Goal: Task Accomplishment & Management: Use online tool/utility

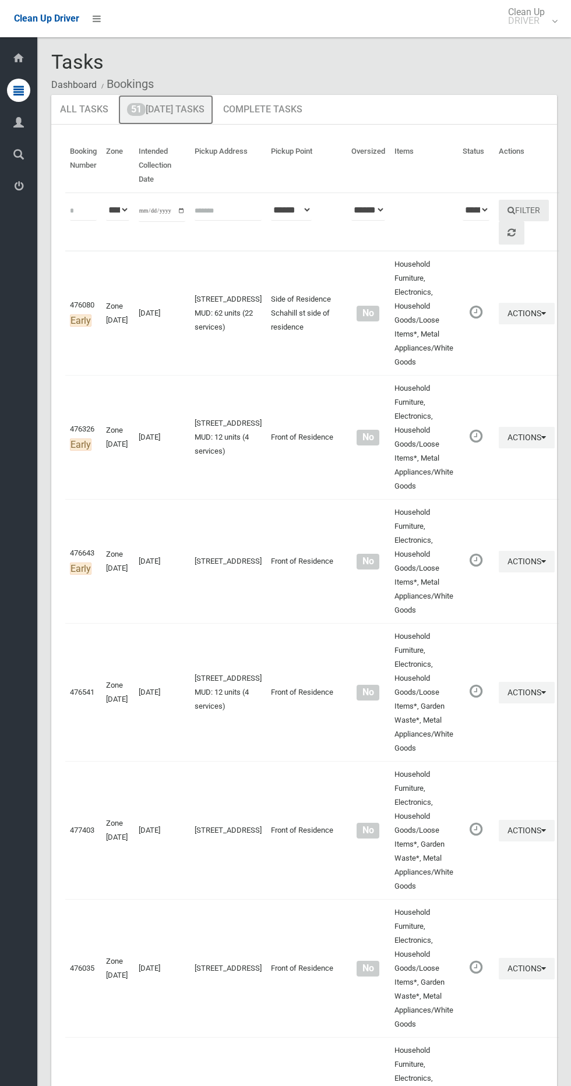
click at [178, 109] on link "51 Today's Tasks" at bounding box center [165, 110] width 95 height 30
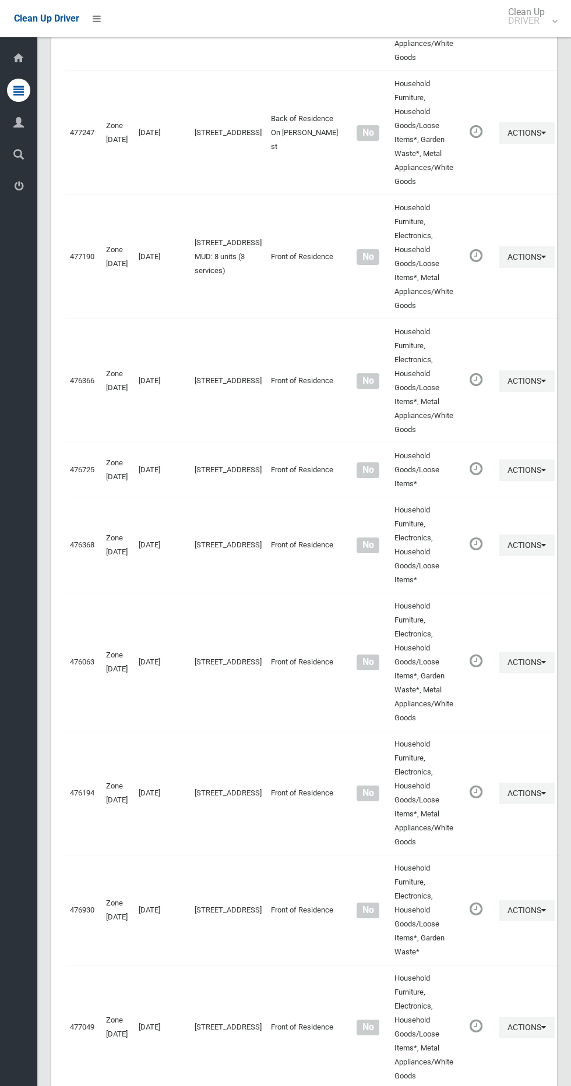
scroll to position [4656, 0]
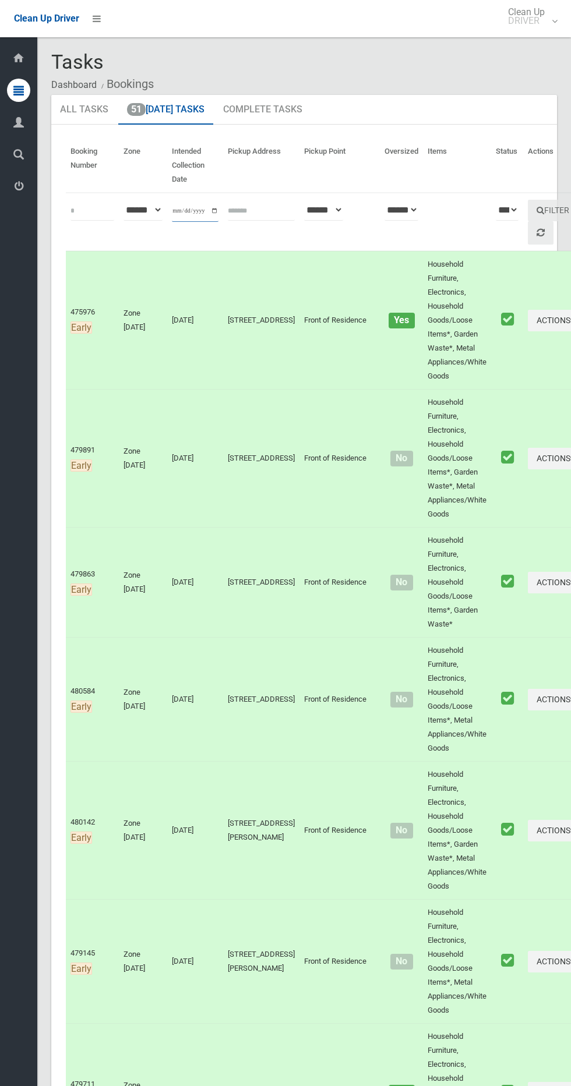
click at [207, 200] on input "**********" at bounding box center [195, 211] width 47 height 22
type input "**********"
click at [523, 182] on th "Actions" at bounding box center [556, 166] width 66 height 54
click at [527, 213] on button "Filter" at bounding box center [552, 211] width 50 height 22
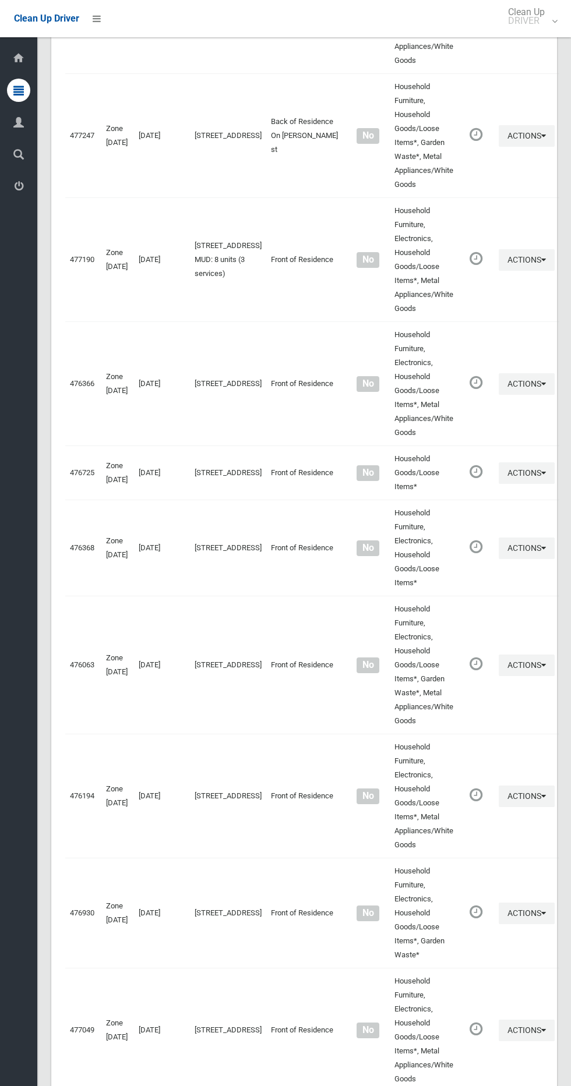
scroll to position [4656, 0]
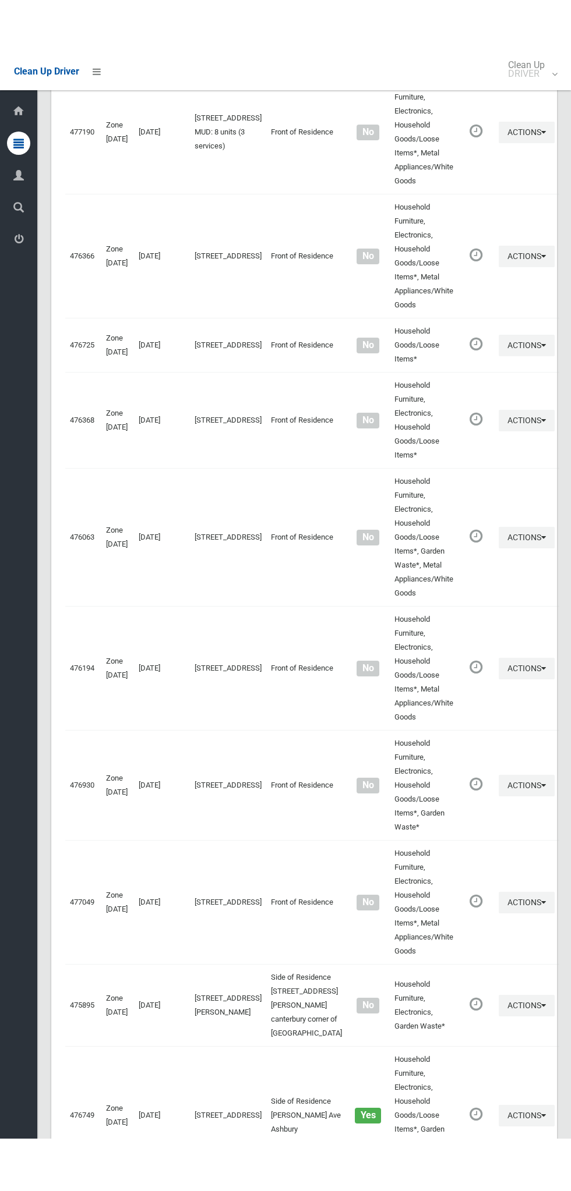
scroll to position [4551, 0]
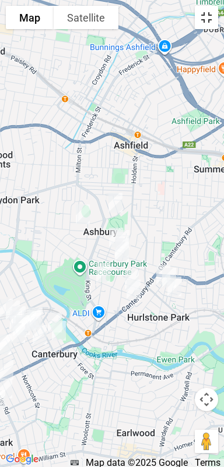
click at [211, 20] on button "Toggle fullscreen view" at bounding box center [205, 17] width 23 height 23
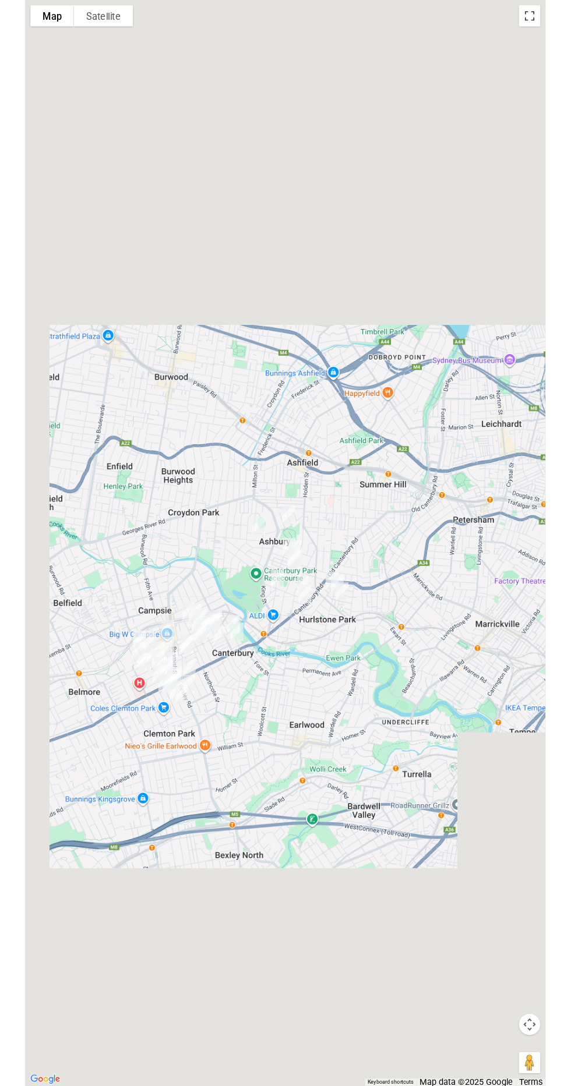
scroll to position [4613, 0]
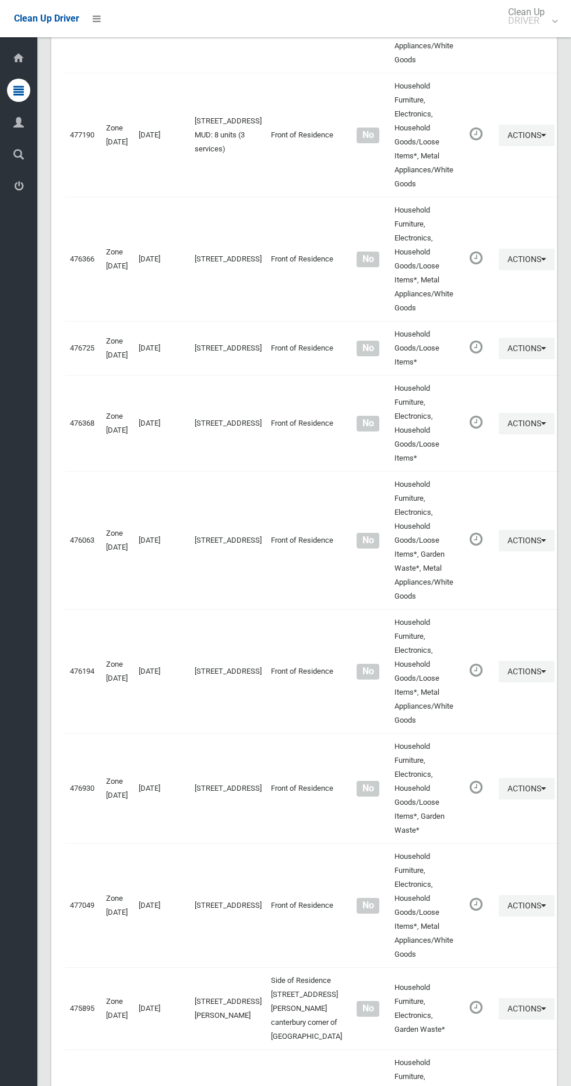
scroll to position [4607, 0]
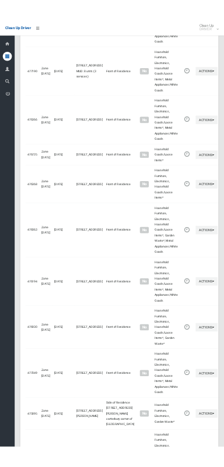
scroll to position [4551, 0]
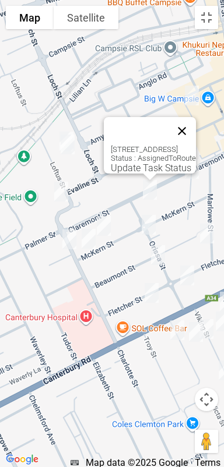
click at [196, 117] on button "Close" at bounding box center [182, 131] width 28 height 28
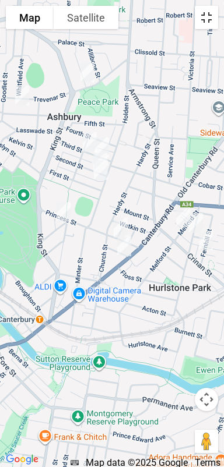
click at [209, 22] on button "Toggle fullscreen view" at bounding box center [205, 17] width 23 height 23
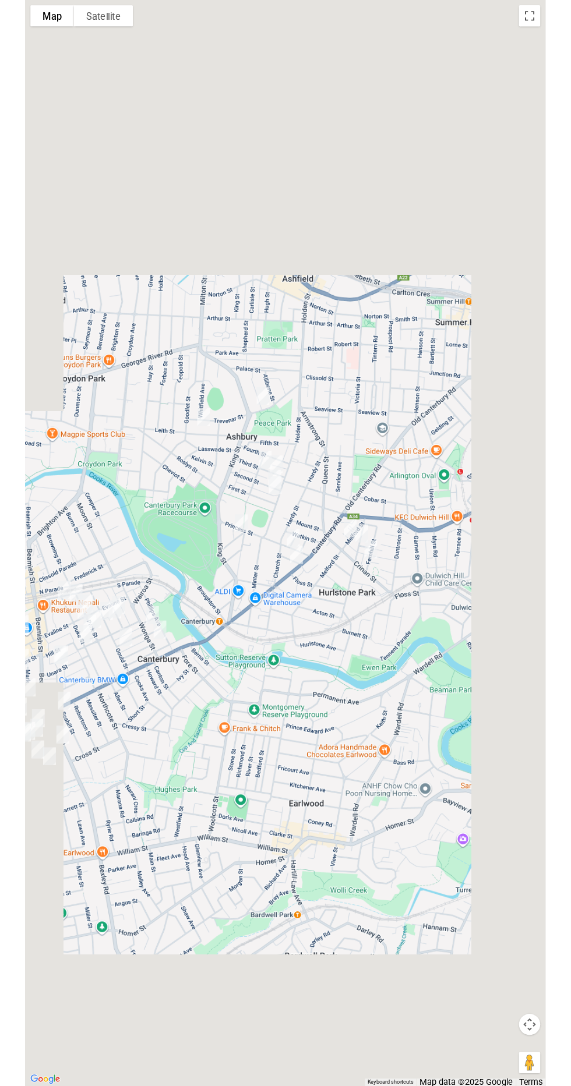
scroll to position [4613, 0]
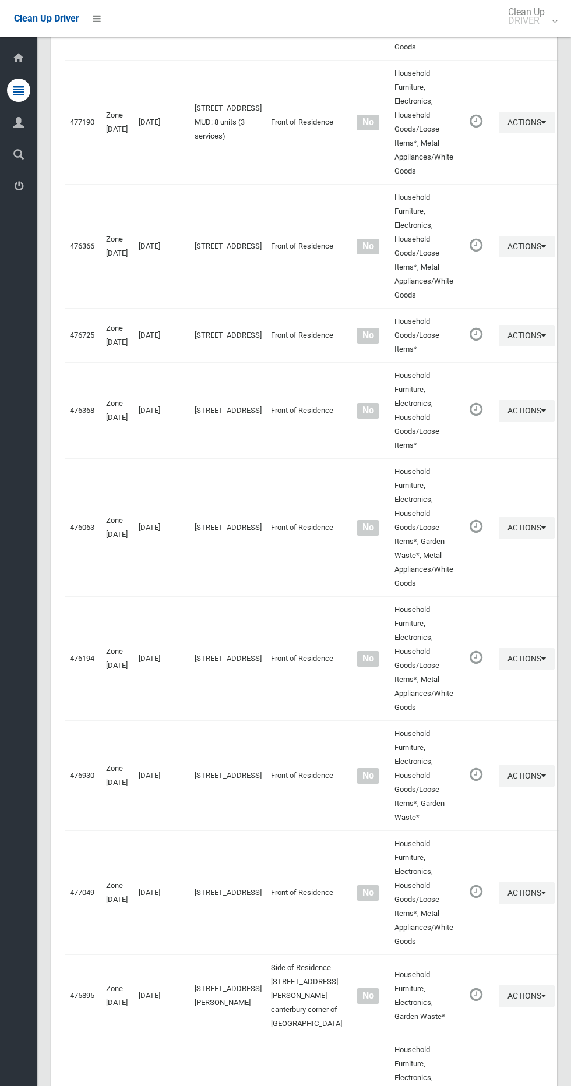
click at [114, 10] on div "Clean Up Driver Clean Up DRIVER Logout" at bounding box center [285, 18] width 571 height 37
click at [100, 19] on link at bounding box center [96, 18] width 21 height 21
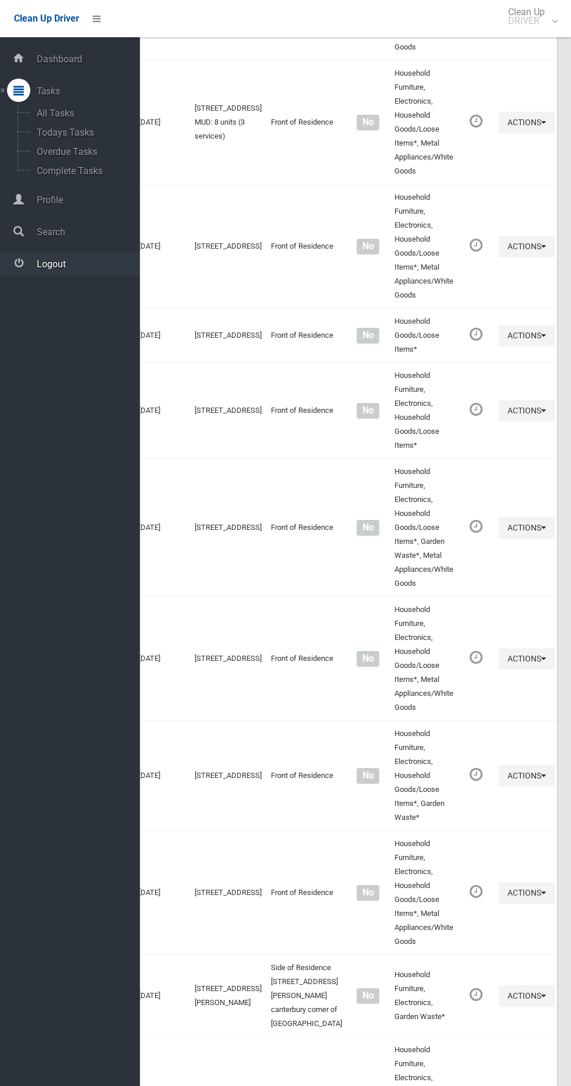
click at [76, 264] on span "Logout" at bounding box center [86, 263] width 107 height 11
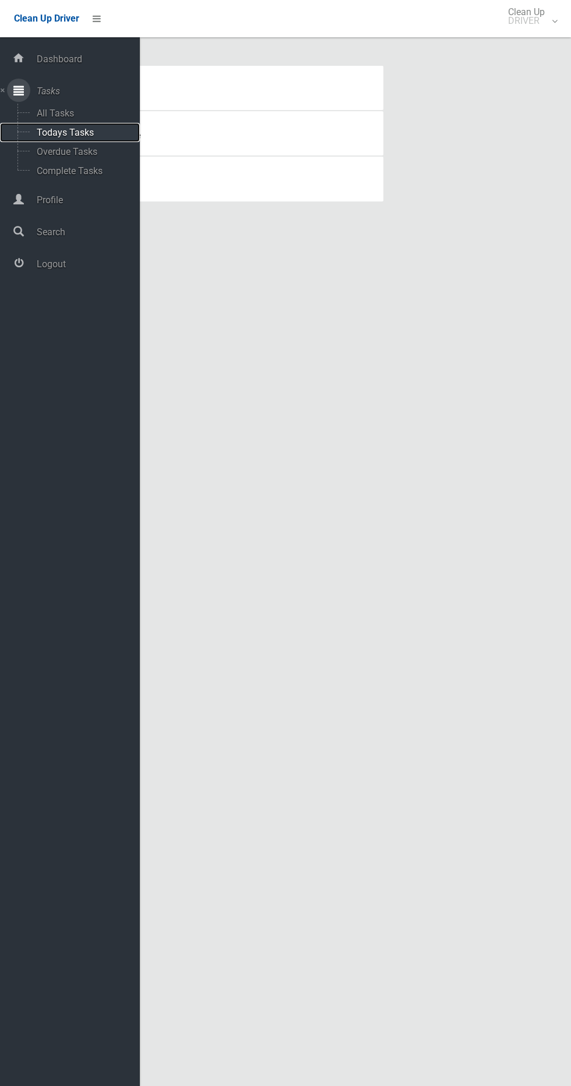
click at [101, 132] on span "Todays Tasks" at bounding box center [81, 132] width 97 height 11
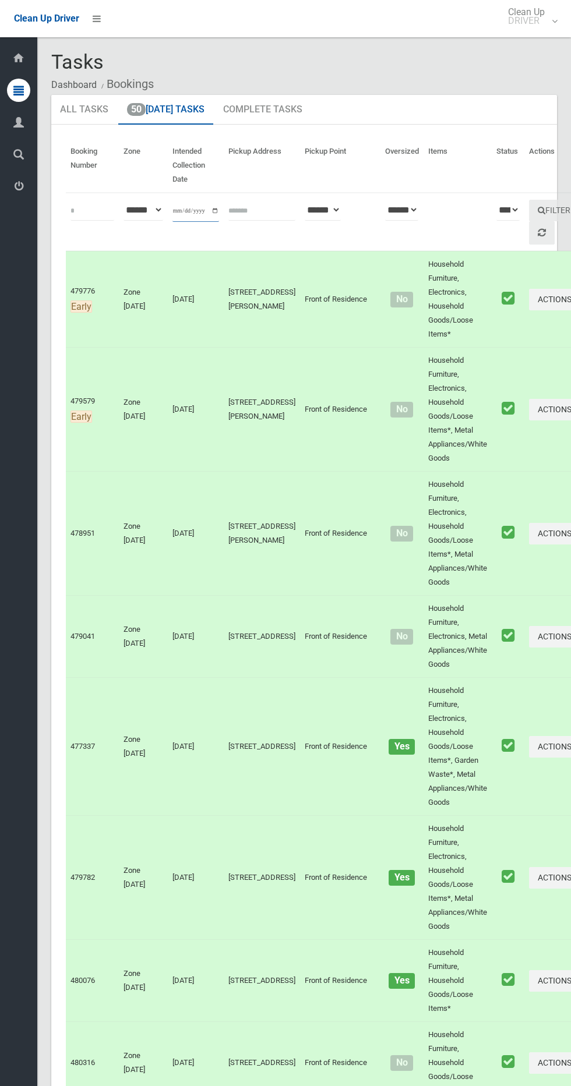
click at [200, 200] on input "**********" at bounding box center [195, 211] width 47 height 22
type input "**********"
click at [529, 210] on button "Filter" at bounding box center [554, 211] width 50 height 22
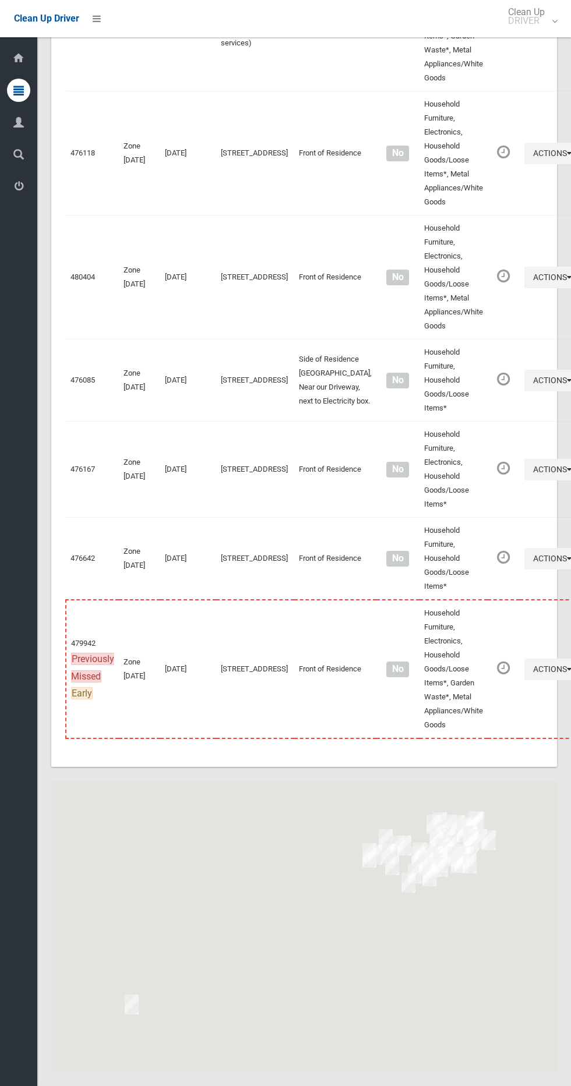
scroll to position [5508, 0]
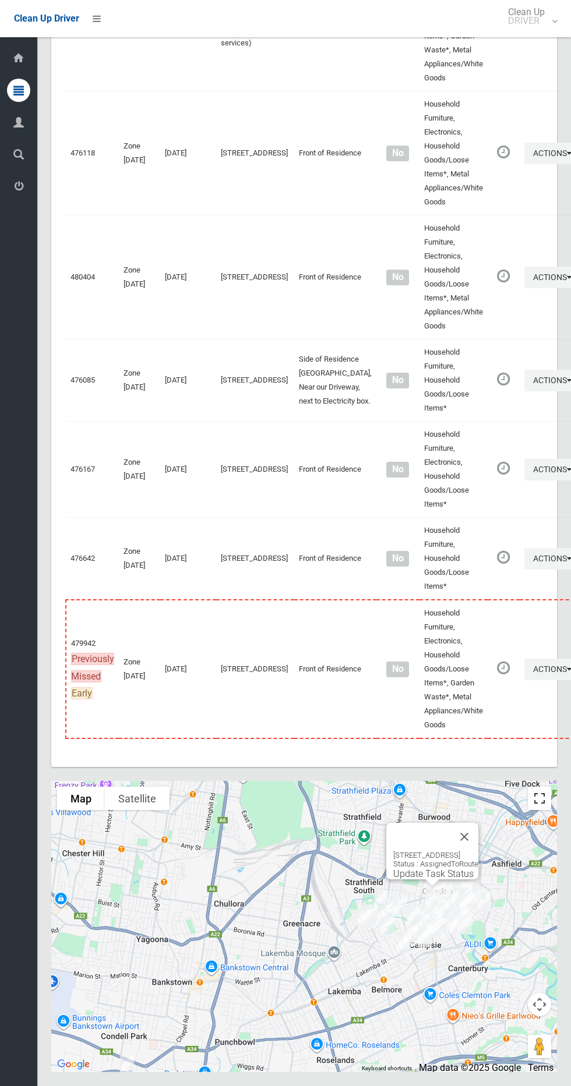
click at [548, 796] on button "Toggle fullscreen view" at bounding box center [538, 797] width 23 height 23
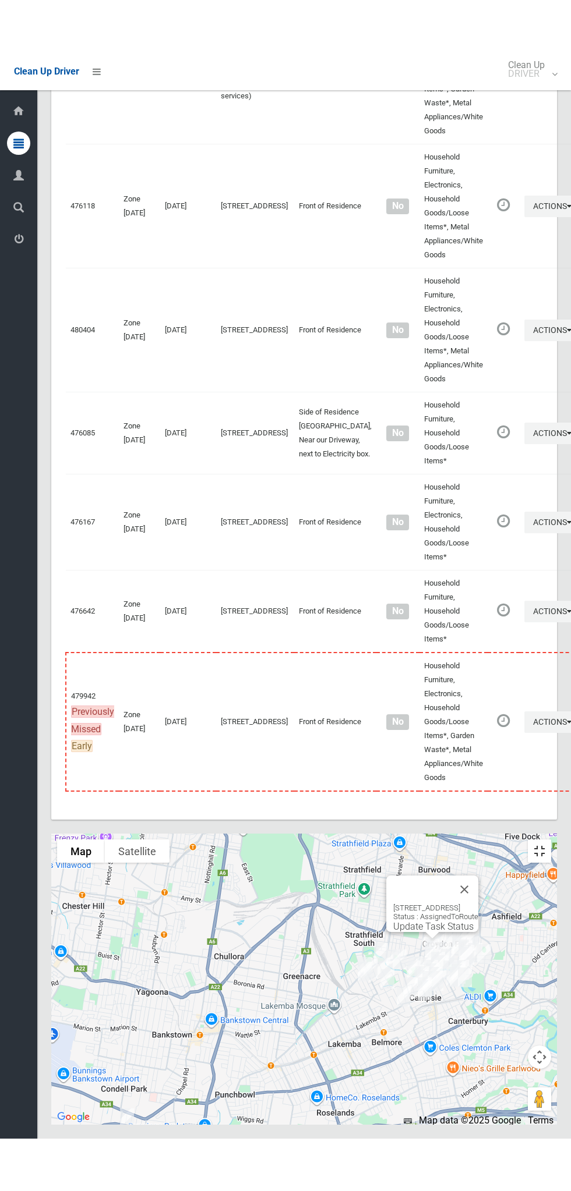
scroll to position [5403, 0]
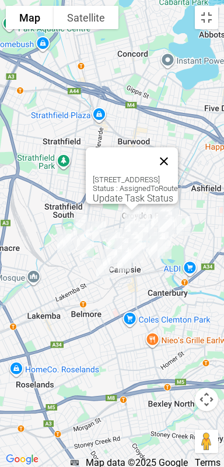
click at [178, 147] on button "Close" at bounding box center [164, 161] width 28 height 28
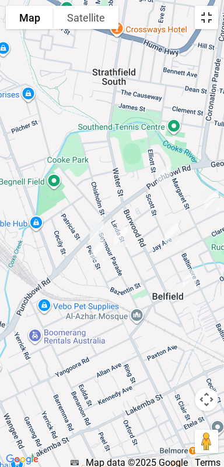
click at [210, 18] on button "Toggle fullscreen view" at bounding box center [205, 17] width 23 height 23
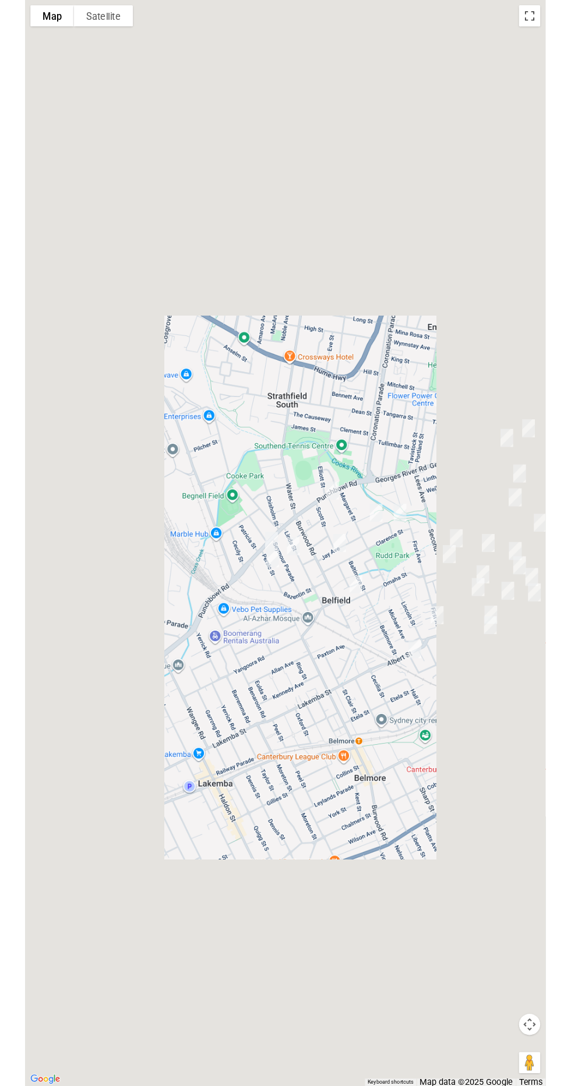
scroll to position [5458, 0]
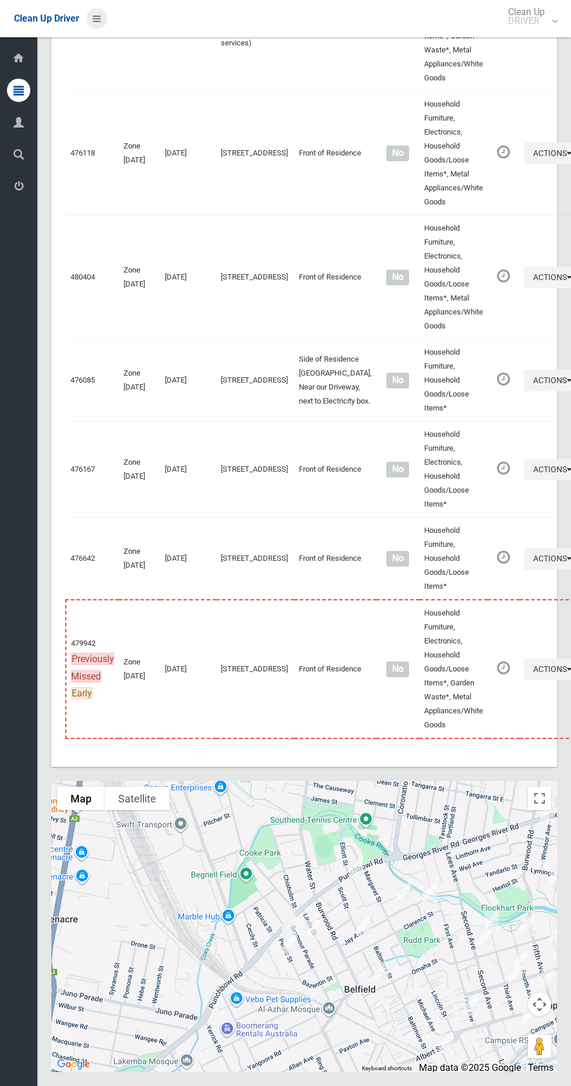
click at [96, 18] on icon at bounding box center [97, 19] width 8 height 20
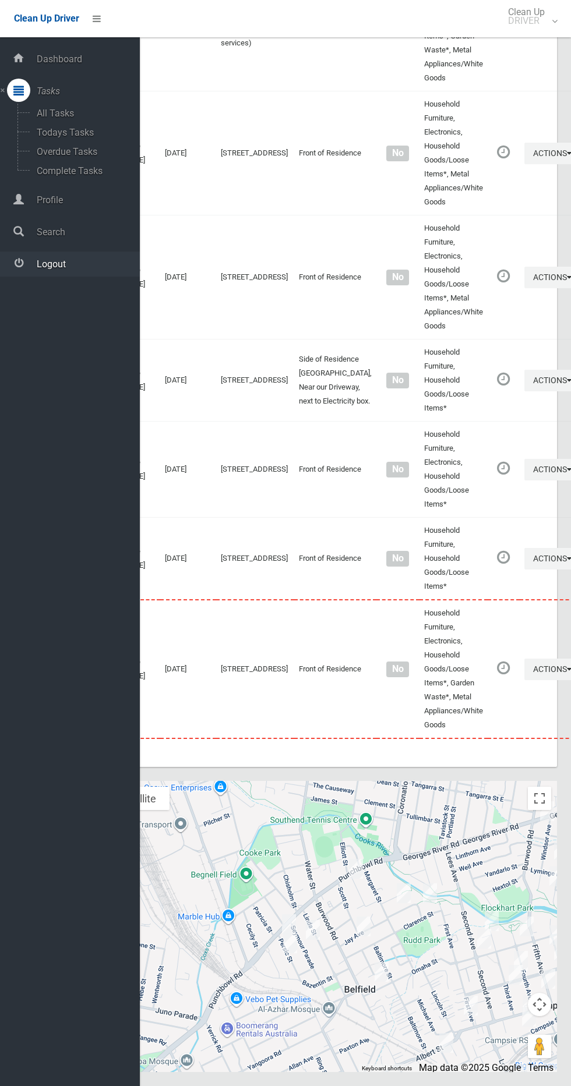
click at [117, 263] on span "Logout" at bounding box center [86, 263] width 107 height 11
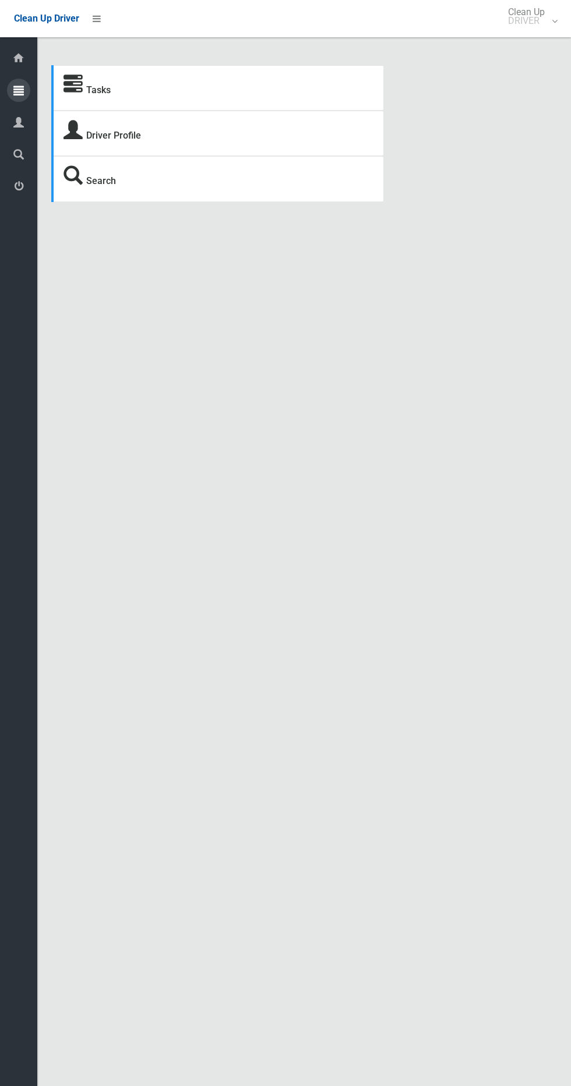
click at [26, 90] on div at bounding box center [18, 90] width 23 height 23
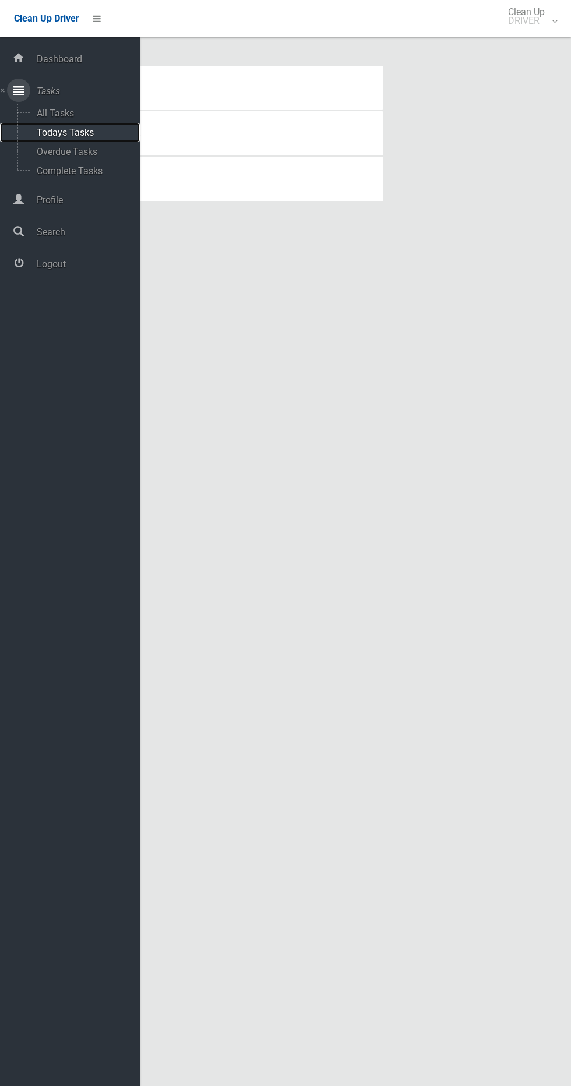
click at [93, 132] on span "Todays Tasks" at bounding box center [81, 132] width 97 height 11
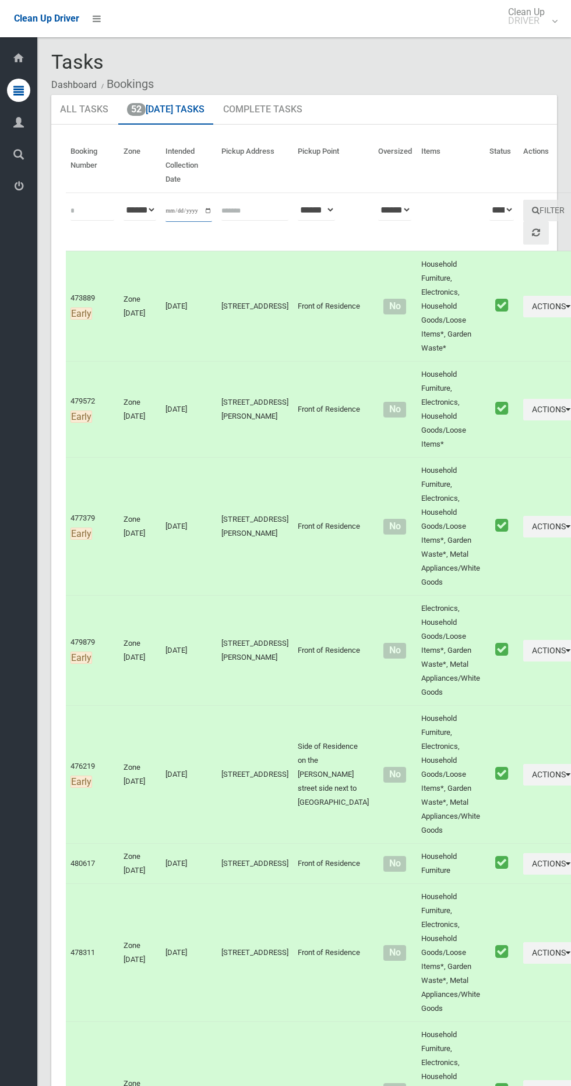
click at [189, 208] on input "**********" at bounding box center [188, 211] width 47 height 22
type input "**********"
click at [523, 216] on button "Filter" at bounding box center [548, 211] width 50 height 22
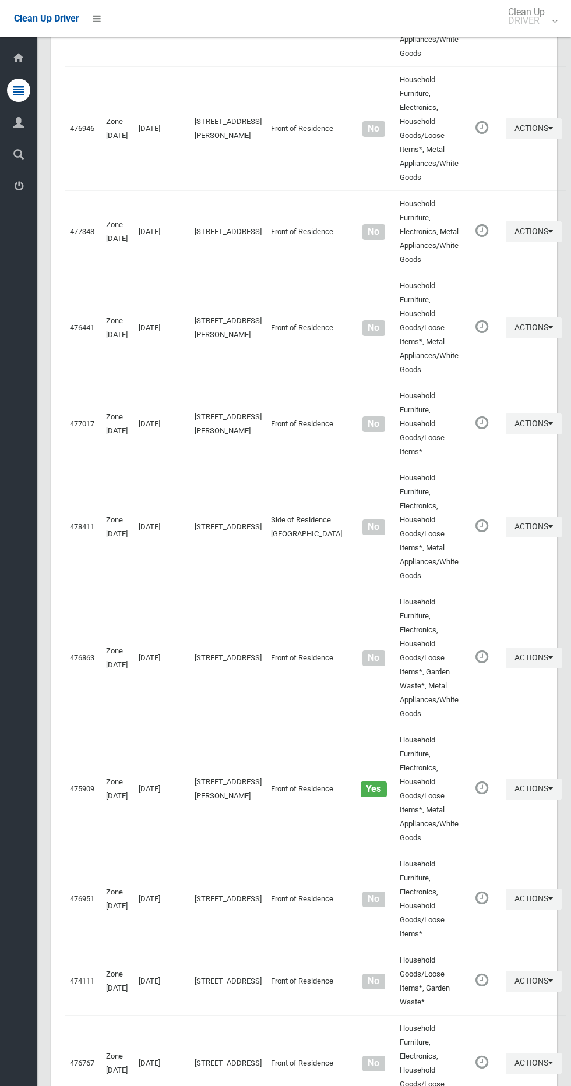
scroll to position [3861, 0]
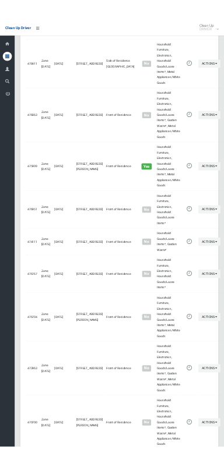
scroll to position [3756, 0]
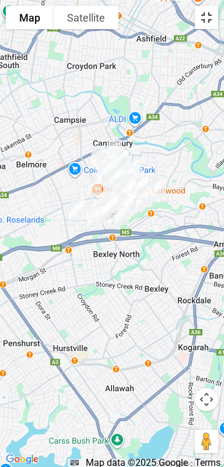
click at [201, 12] on button "Toggle fullscreen view" at bounding box center [205, 17] width 23 height 23
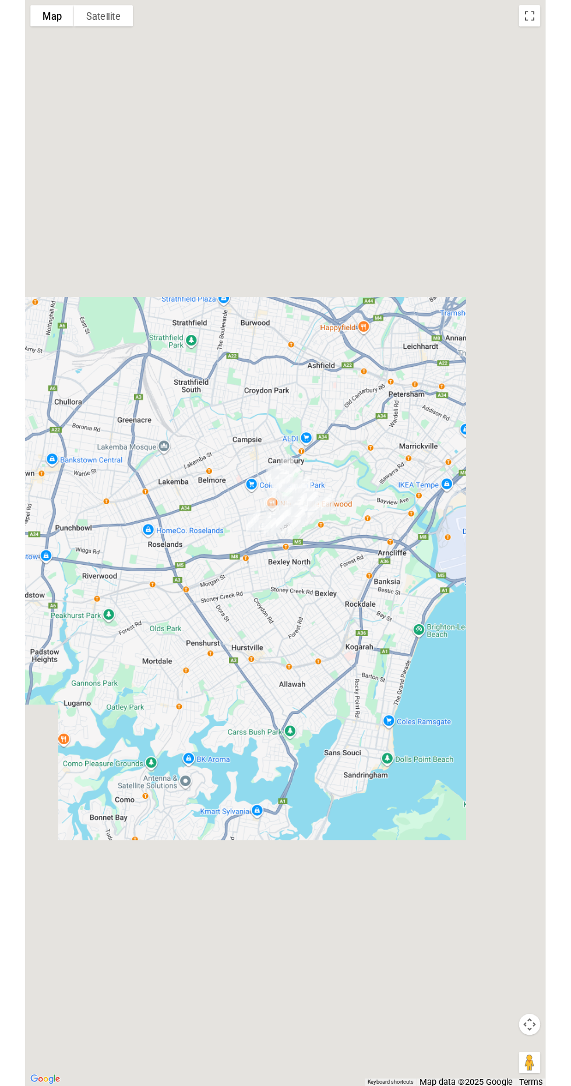
scroll to position [3812, 0]
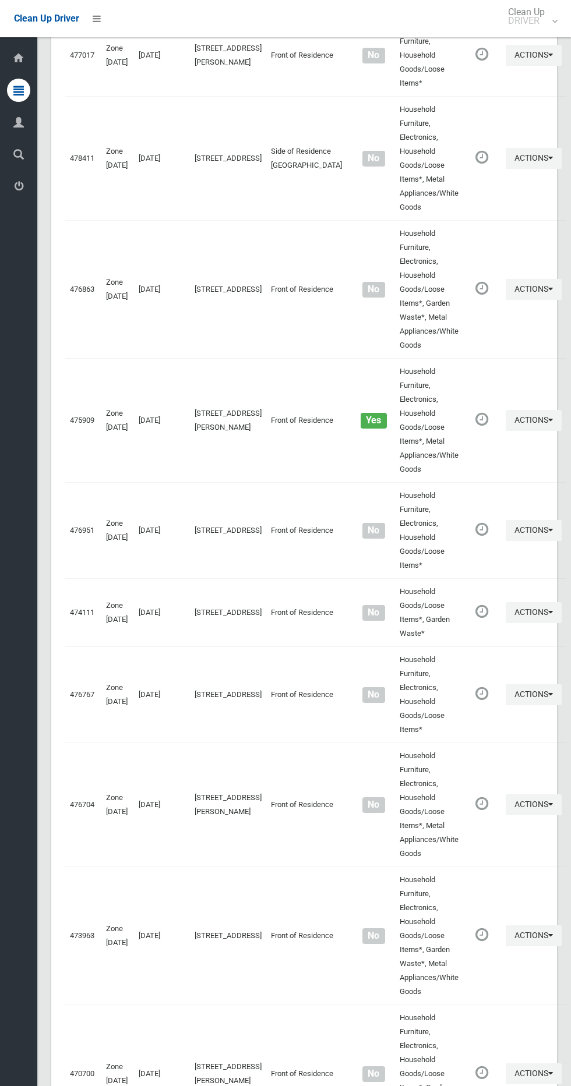
click at [106, 15] on li at bounding box center [93, 18] width 28 height 37
click at [101, 19] on link at bounding box center [96, 18] width 21 height 21
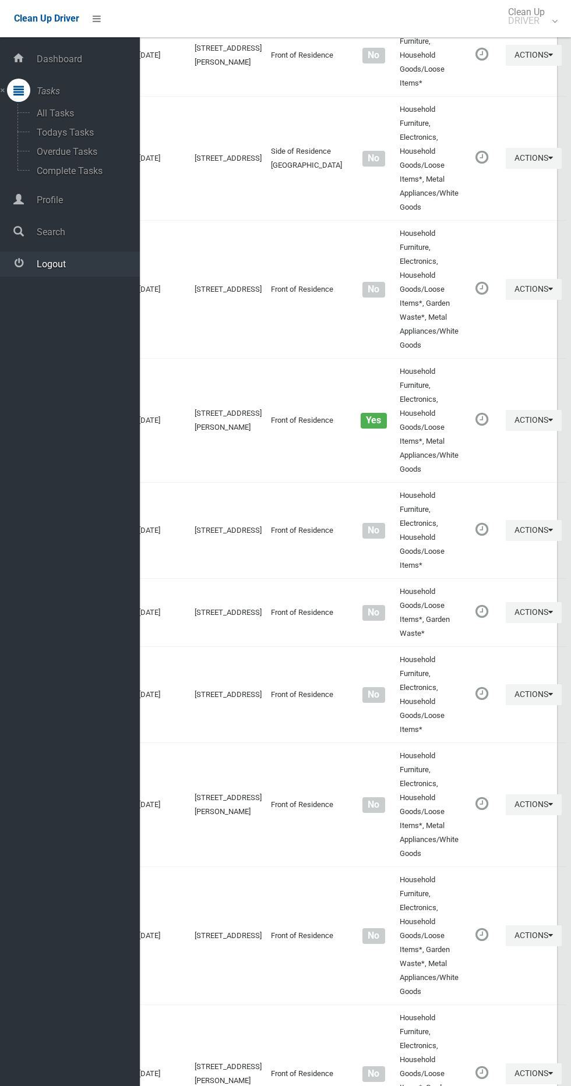
click at [93, 263] on span "Logout" at bounding box center [86, 263] width 107 height 11
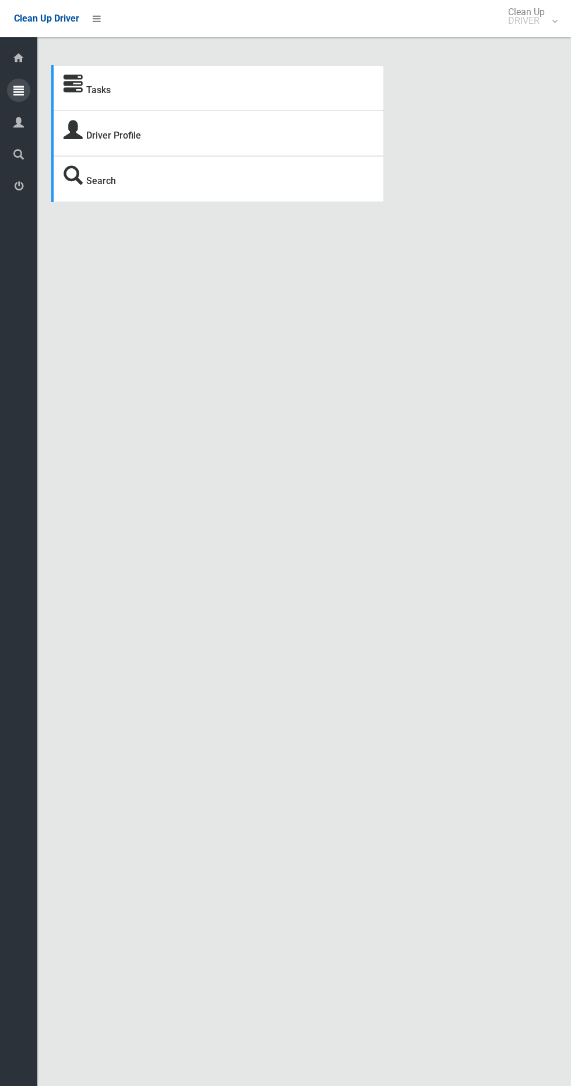
click at [19, 90] on icon at bounding box center [18, 90] width 10 height 23
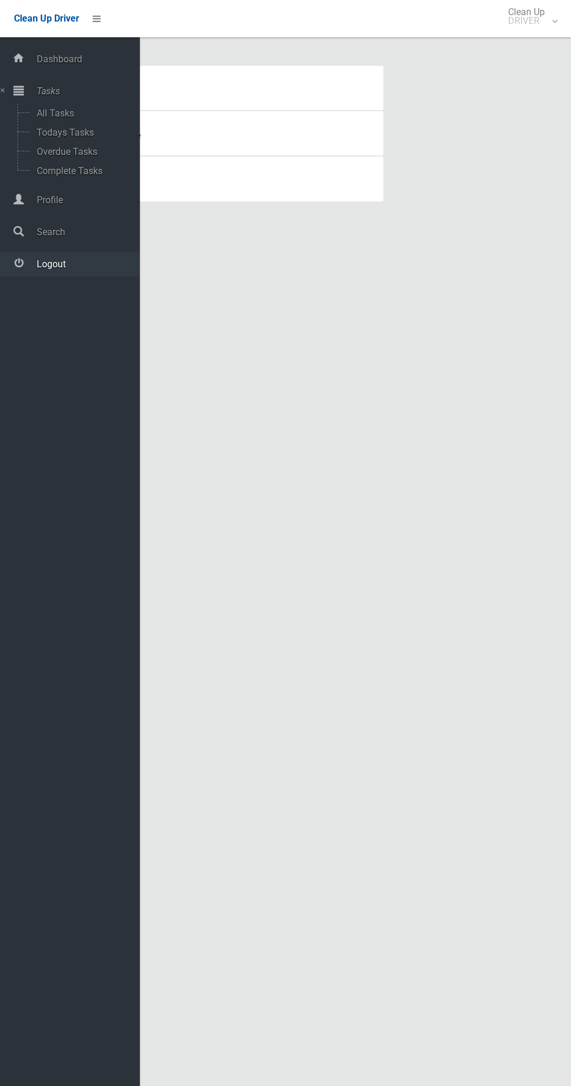
click at [97, 257] on link "Logout" at bounding box center [70, 263] width 140 height 25
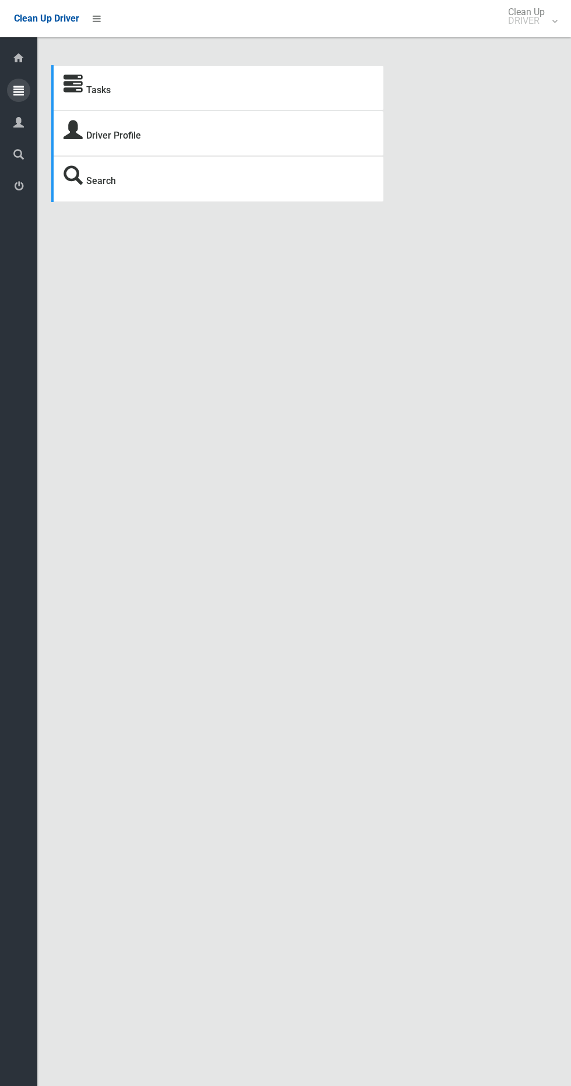
click at [19, 90] on icon at bounding box center [18, 90] width 10 height 23
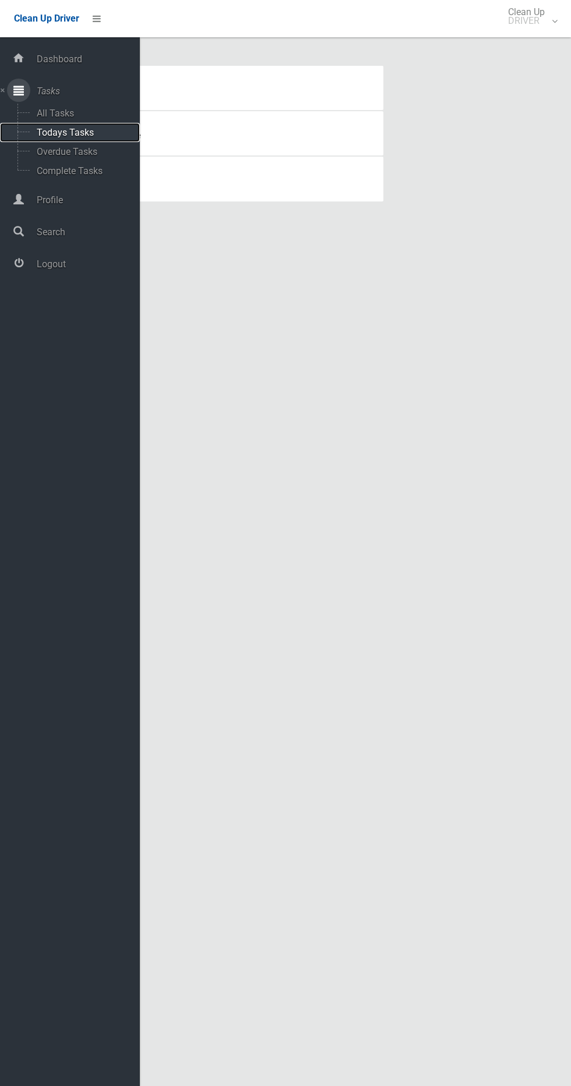
click at [108, 135] on span "Todays Tasks" at bounding box center [81, 132] width 97 height 11
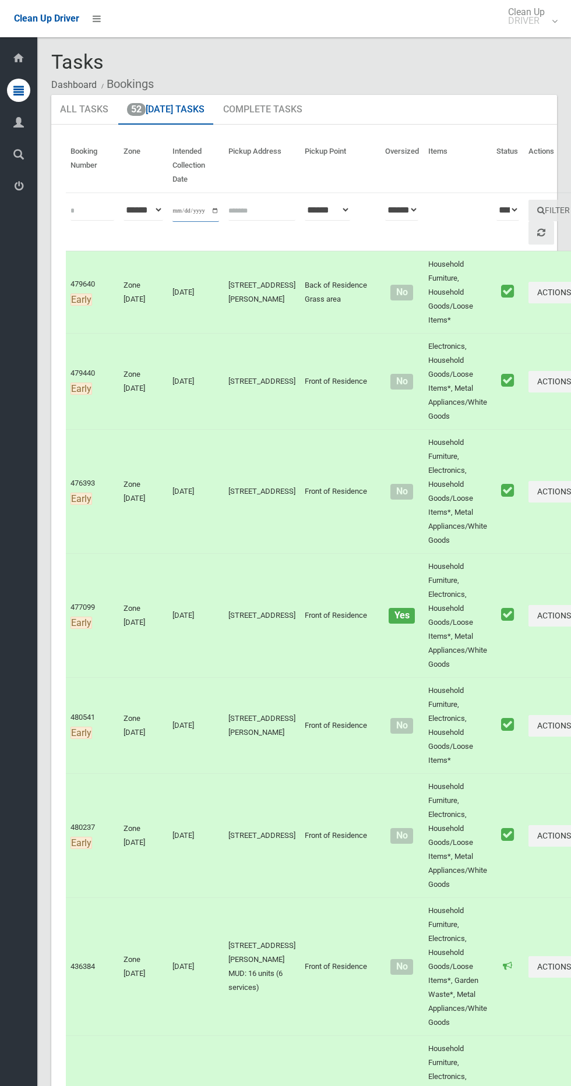
click at [201, 205] on input "**********" at bounding box center [195, 211] width 47 height 22
type input "**********"
click at [528, 210] on button "Filter" at bounding box center [553, 211] width 50 height 22
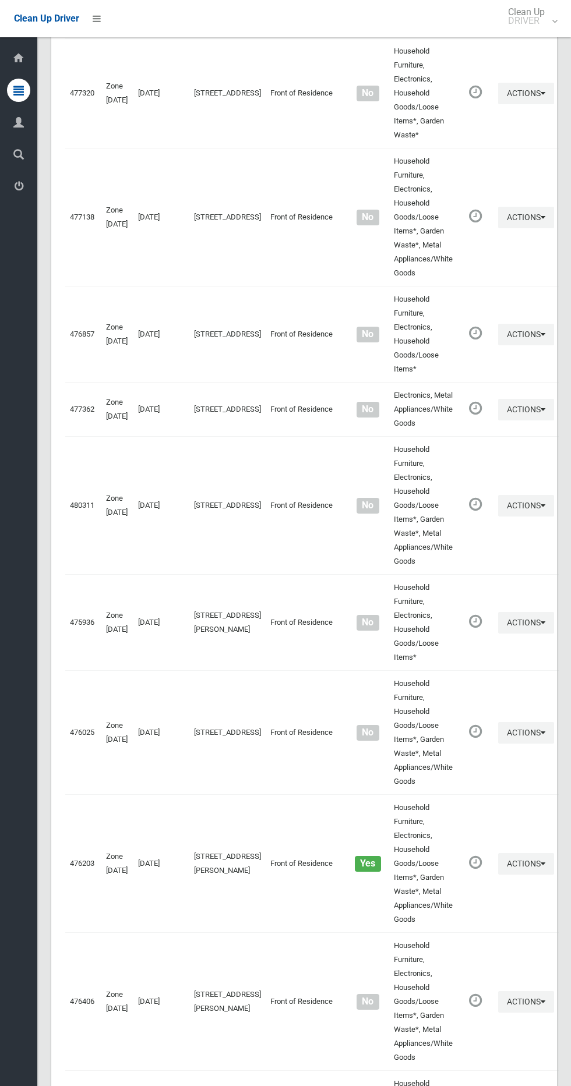
scroll to position [4460, 0]
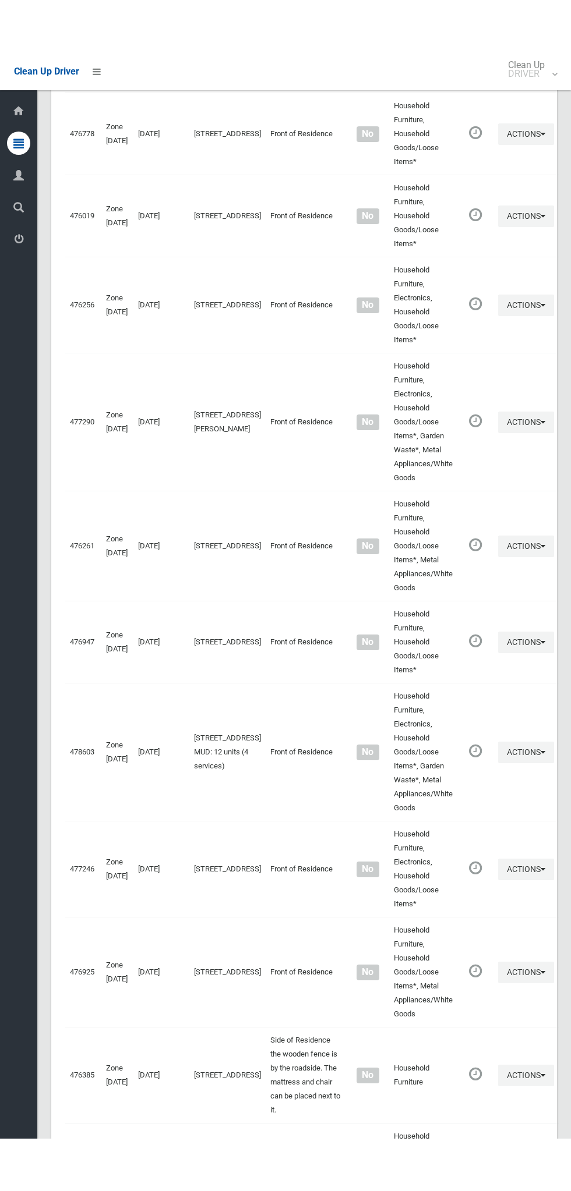
scroll to position [4355, 0]
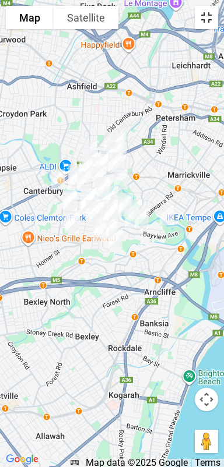
click at [211, 18] on button "Toggle fullscreen view" at bounding box center [205, 17] width 23 height 23
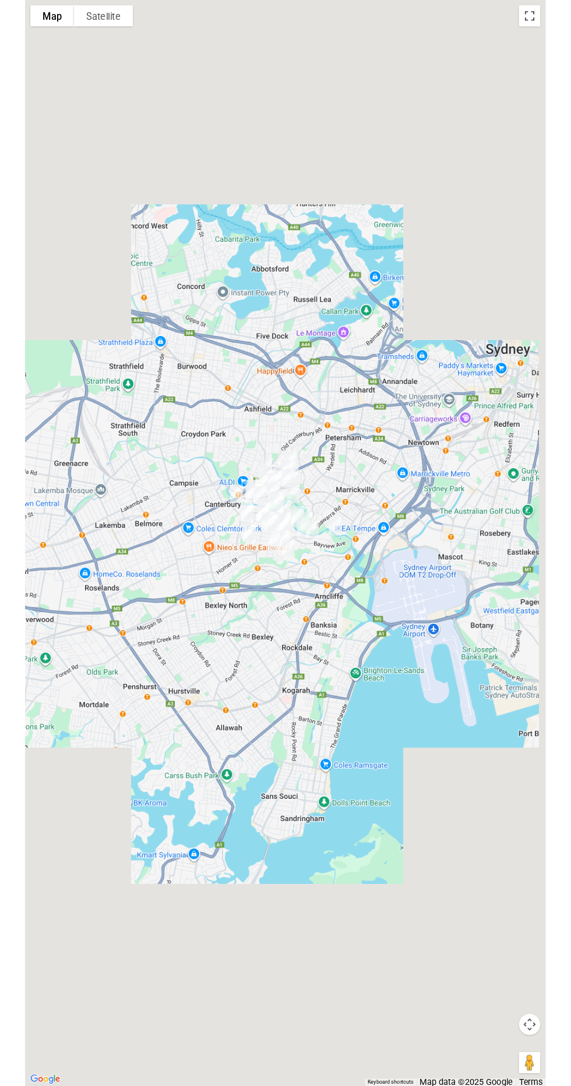
scroll to position [4410, 0]
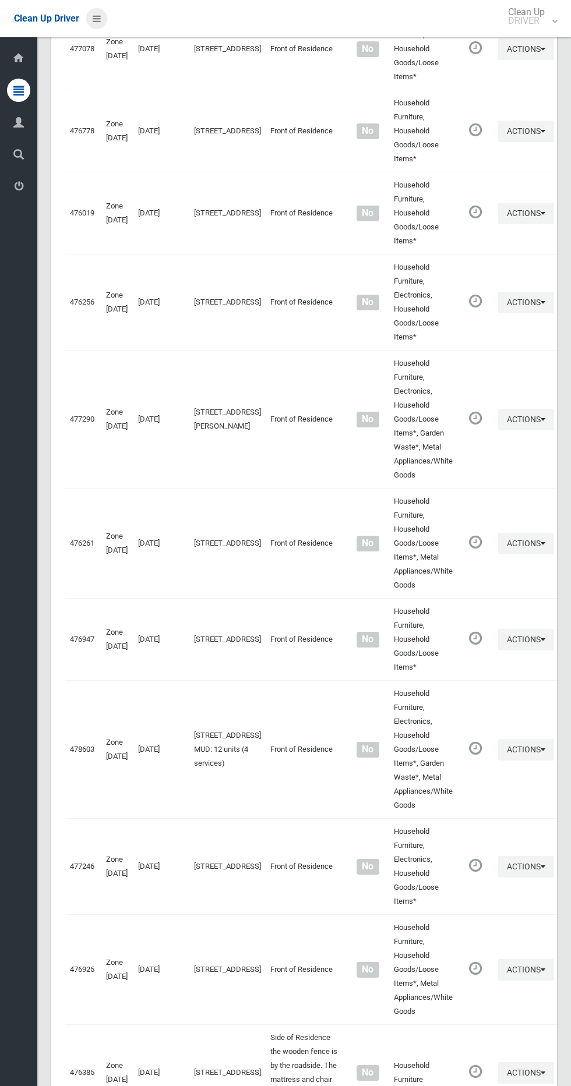
click at [96, 18] on icon at bounding box center [97, 19] width 8 height 20
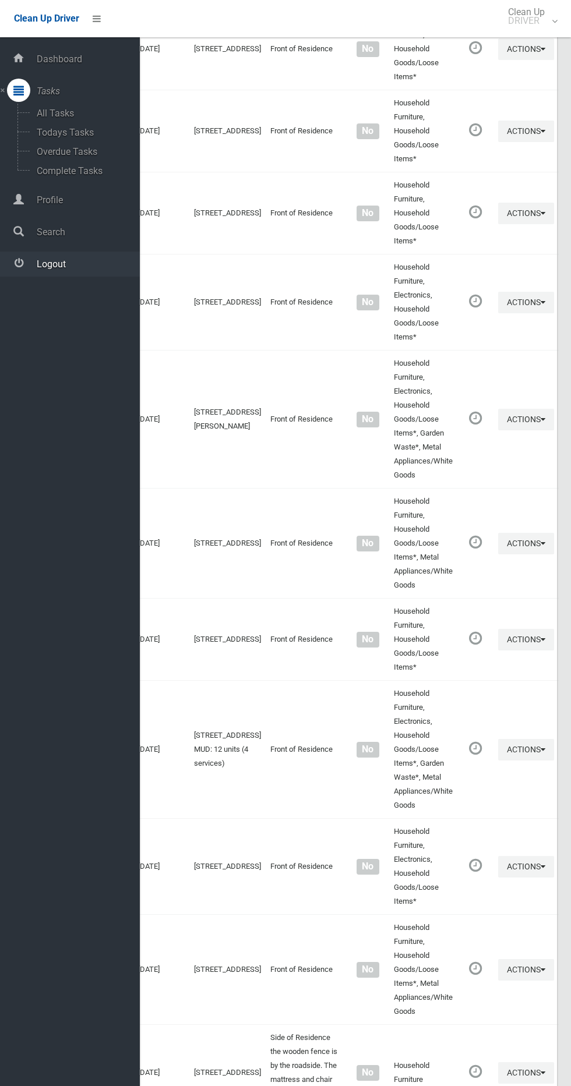
click at [95, 268] on span "Logout" at bounding box center [86, 263] width 107 height 11
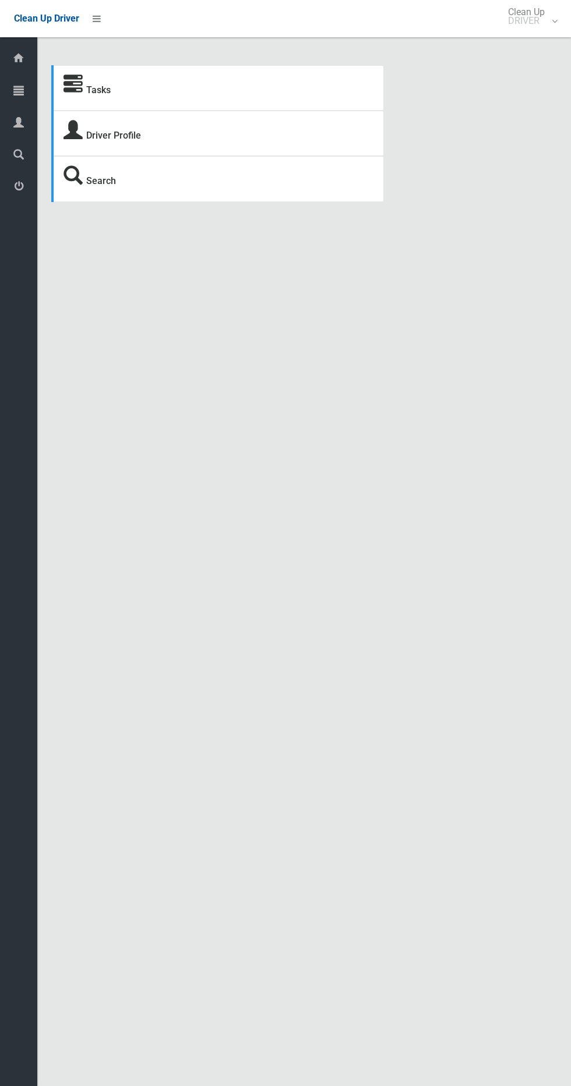
click at [28, 90] on span "Tasks" at bounding box center [29, 91] width 4 height 11
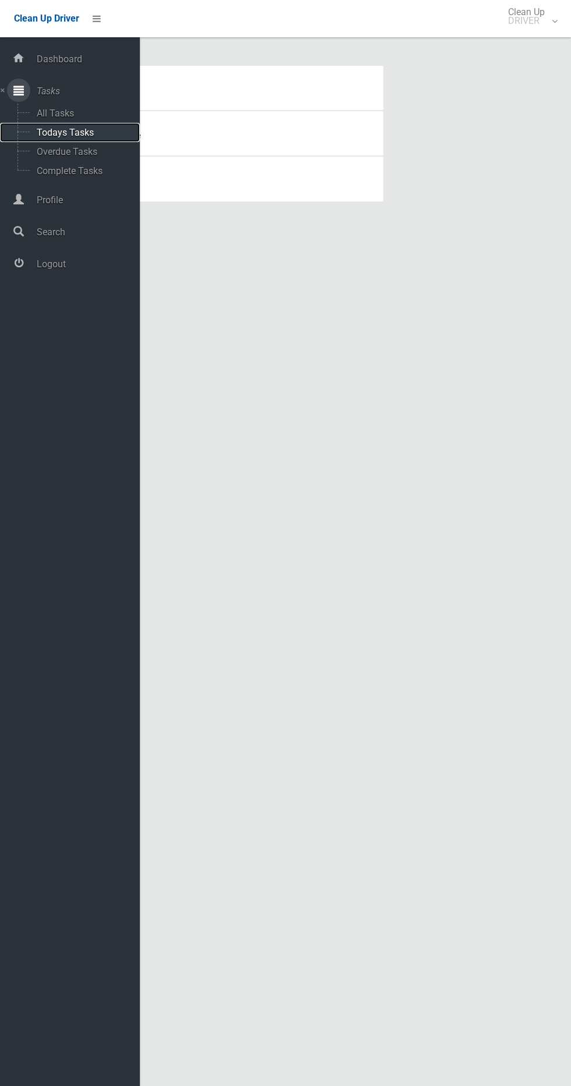
click at [100, 129] on span "Todays Tasks" at bounding box center [81, 132] width 97 height 11
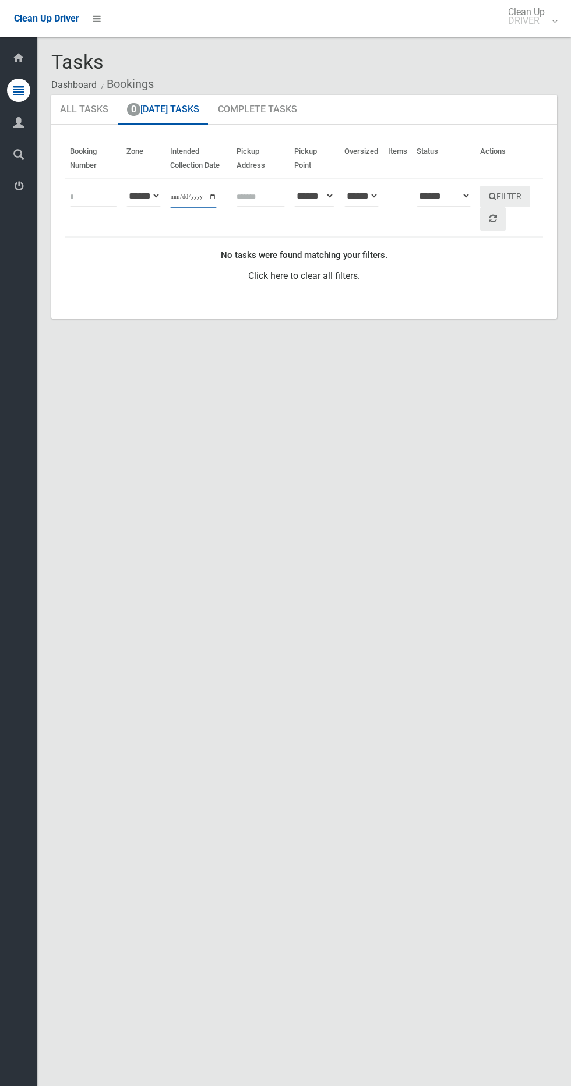
click at [197, 198] on input "**********" at bounding box center [193, 197] width 47 height 22
type input "**********"
click at [525, 203] on button "Filter" at bounding box center [505, 197] width 50 height 22
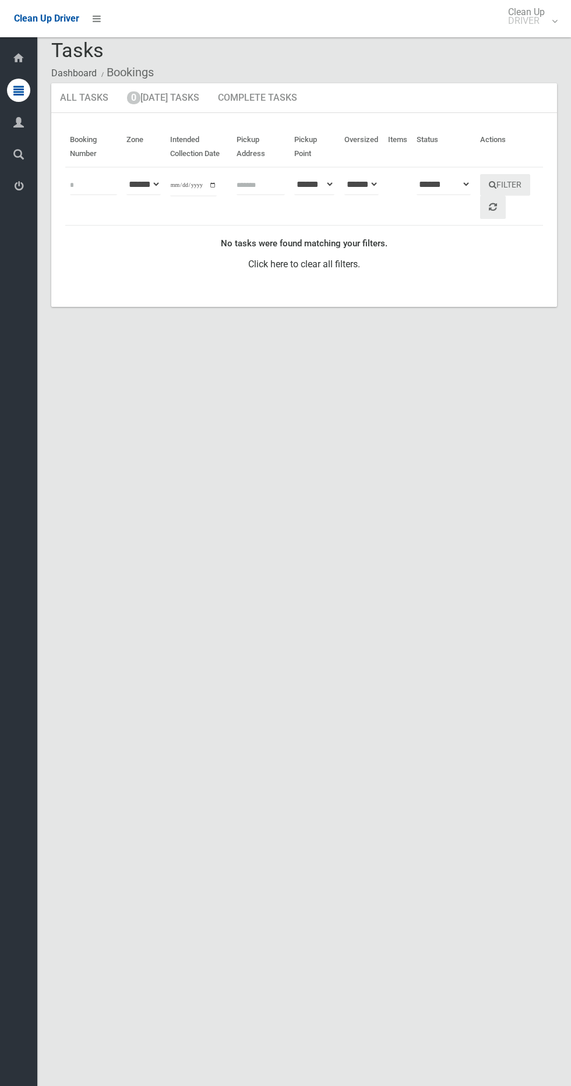
click at [106, 26] on li at bounding box center [93, 18] width 28 height 37
click at [97, 32] on li at bounding box center [93, 18] width 28 height 37
click at [100, 18] on link at bounding box center [96, 18] width 21 height 21
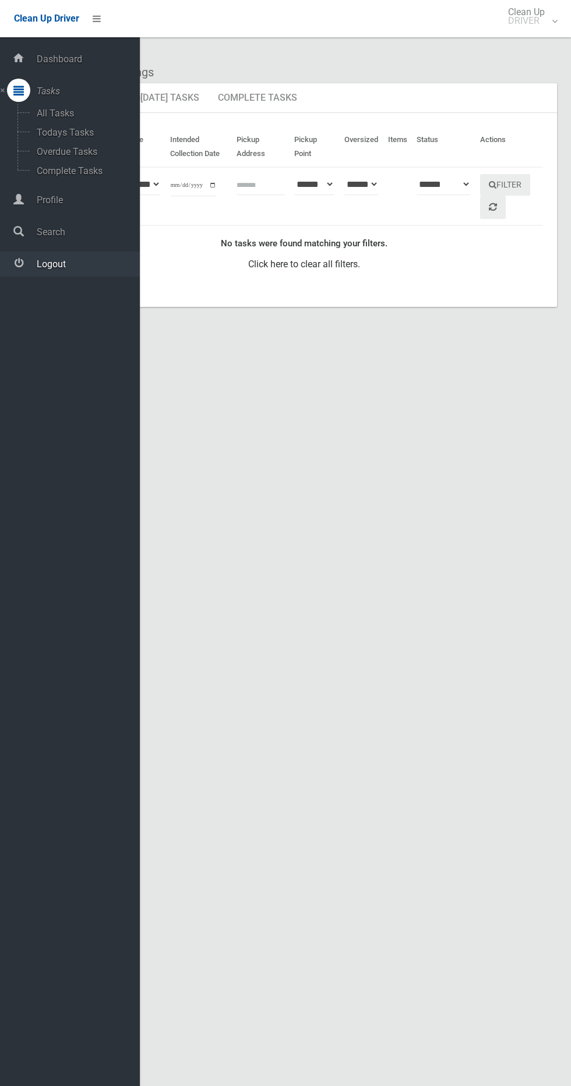
click at [112, 267] on span "Logout" at bounding box center [86, 263] width 107 height 11
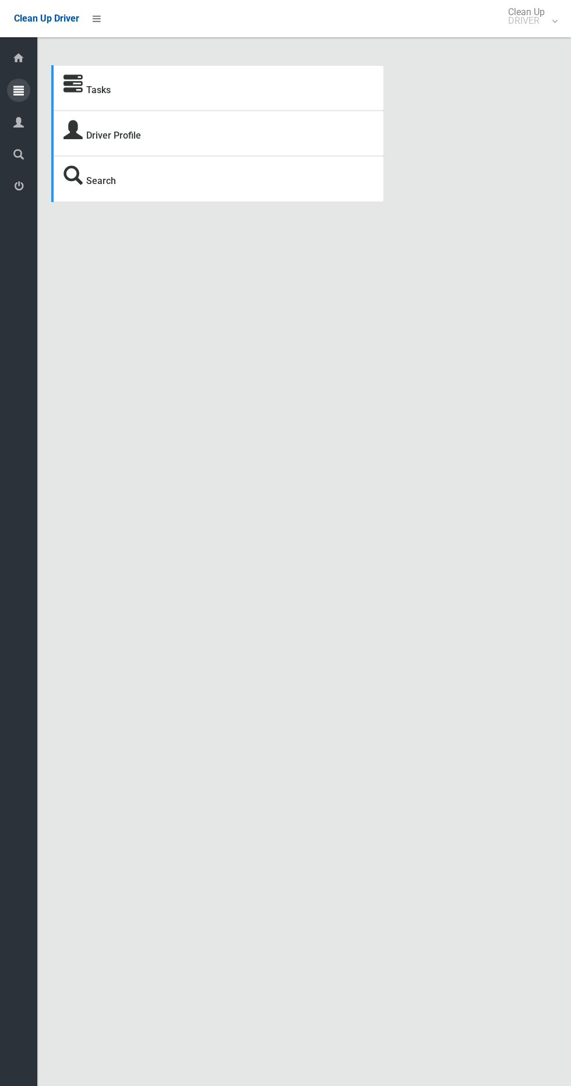
click at [24, 90] on div at bounding box center [18, 90] width 23 height 23
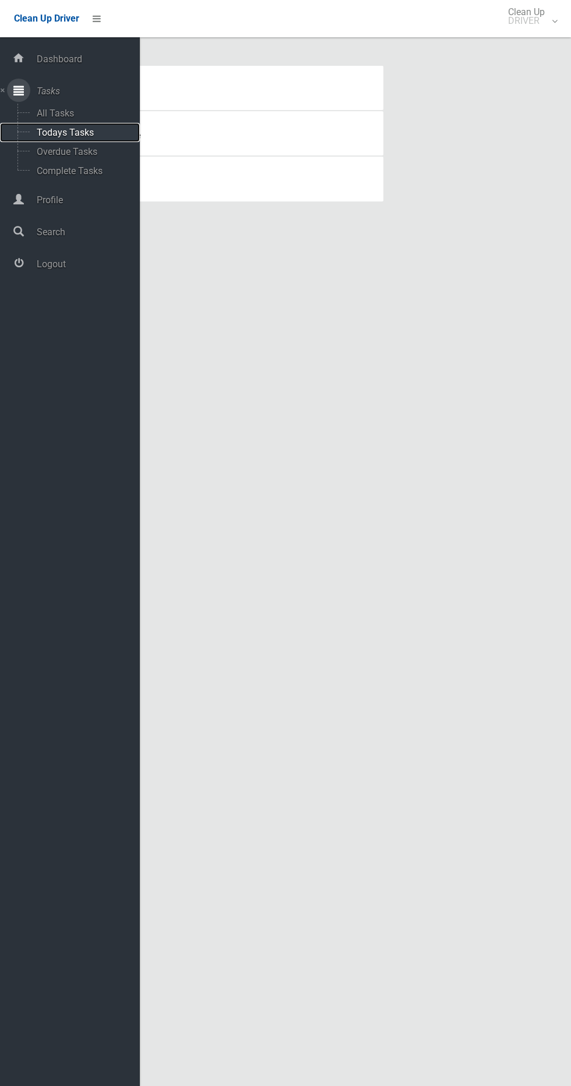
click at [97, 129] on span "Todays Tasks" at bounding box center [81, 132] width 97 height 11
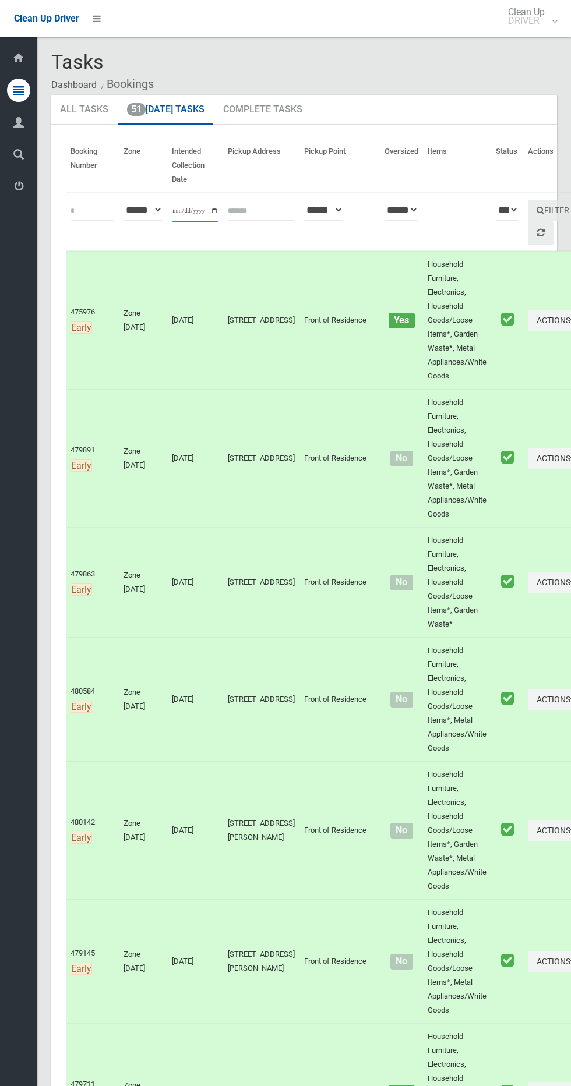
click at [193, 204] on input "**********" at bounding box center [195, 211] width 47 height 22
type input "**********"
click at [527, 203] on button "Filter" at bounding box center [552, 211] width 50 height 22
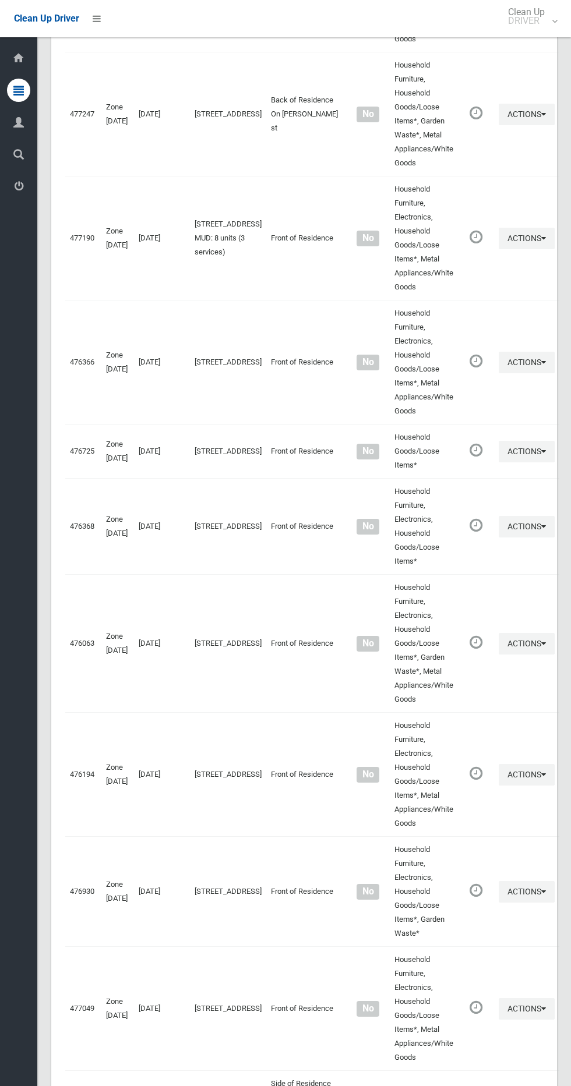
scroll to position [4656, 0]
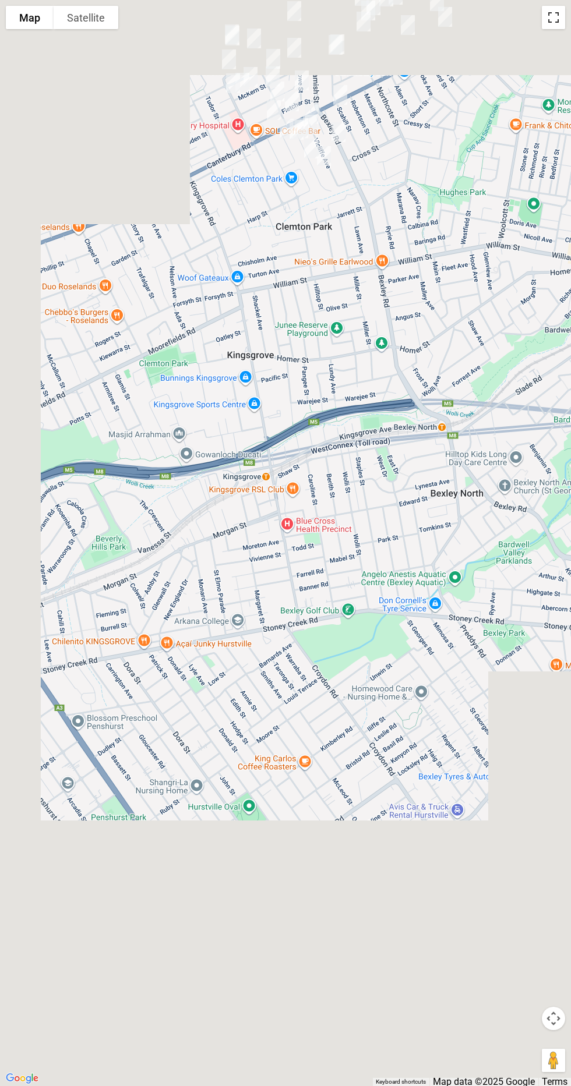
scroll to position [4613, 0]
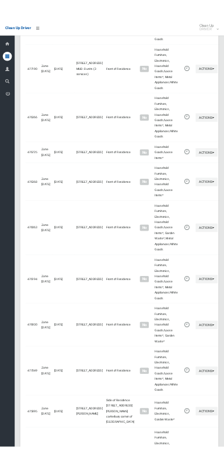
scroll to position [4551, 0]
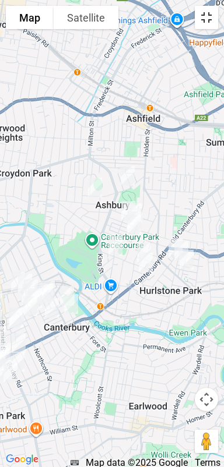
click at [201, 28] on button "Toggle fullscreen view" at bounding box center [205, 17] width 23 height 23
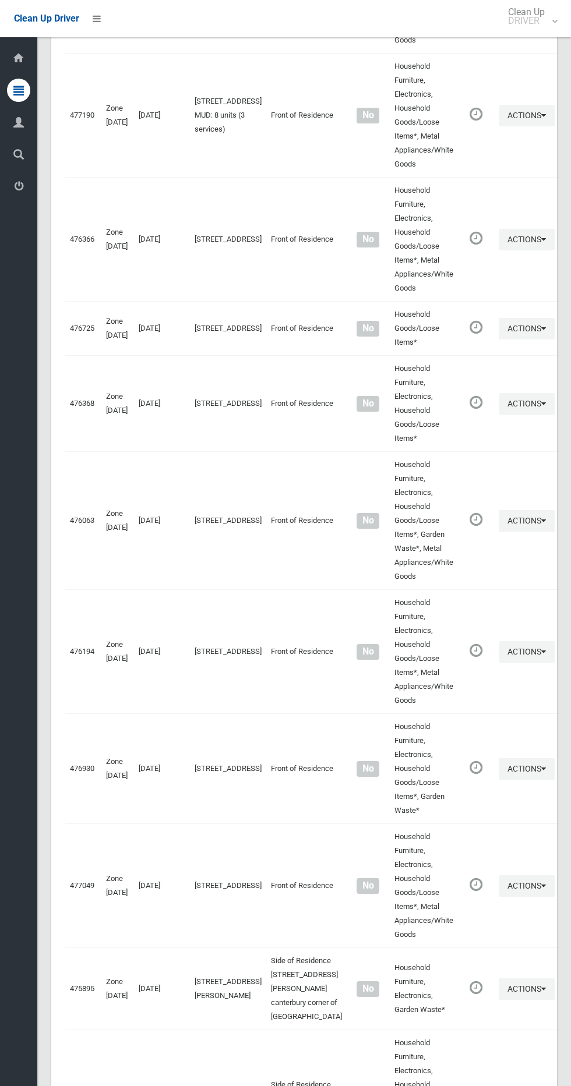
scroll to position [4656, 0]
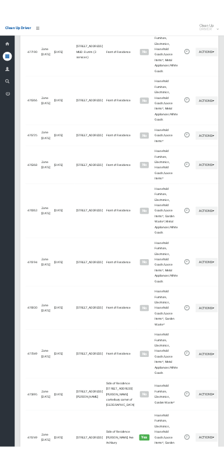
scroll to position [4551, 0]
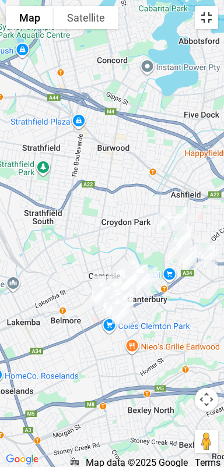
click at [210, 12] on button "Toggle fullscreen view" at bounding box center [205, 17] width 23 height 23
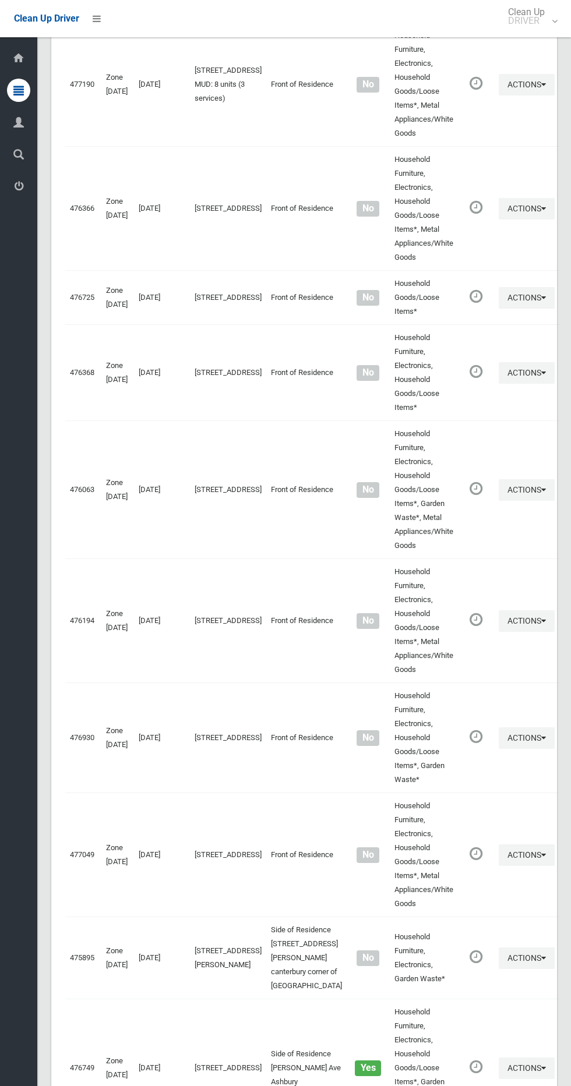
scroll to position [4656, 0]
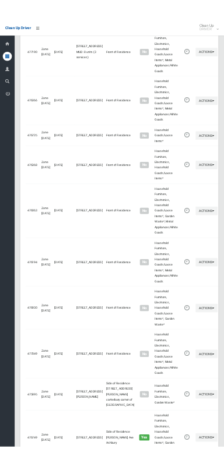
scroll to position [4551, 0]
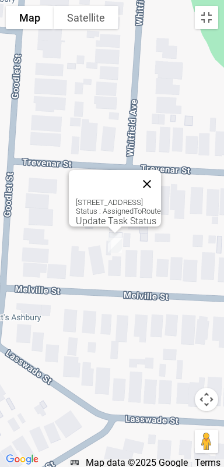
click at [161, 175] on button "Close" at bounding box center [147, 184] width 28 height 28
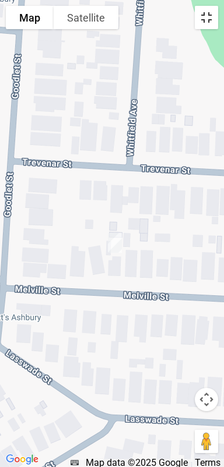
click at [210, 20] on button "Toggle fullscreen view" at bounding box center [205, 17] width 23 height 23
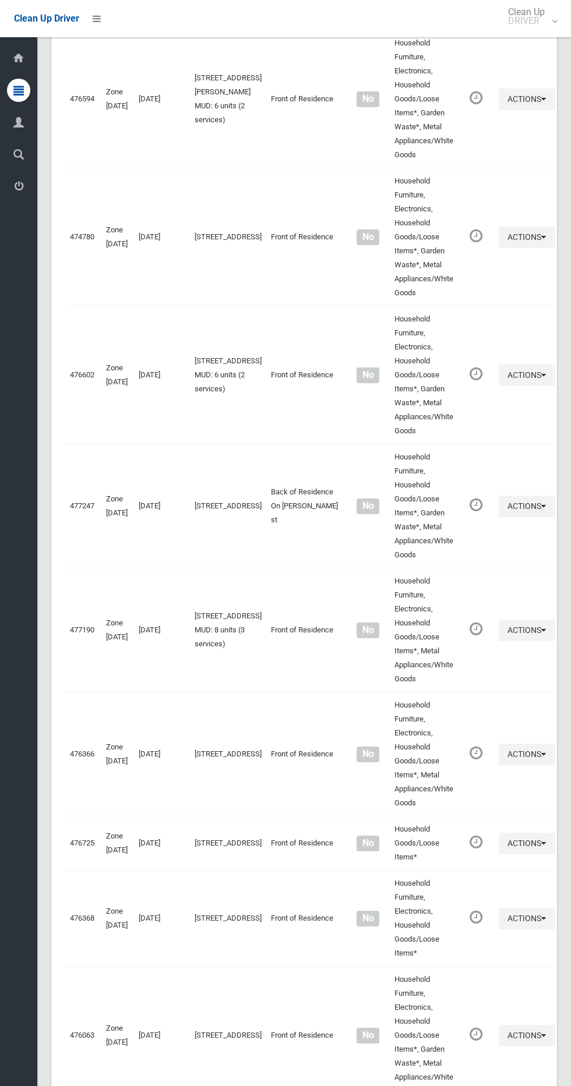
scroll to position [4656, 0]
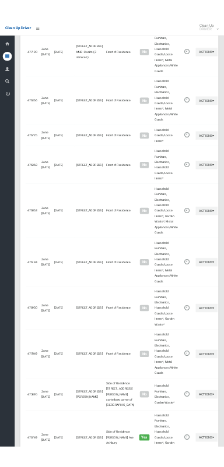
scroll to position [4551, 0]
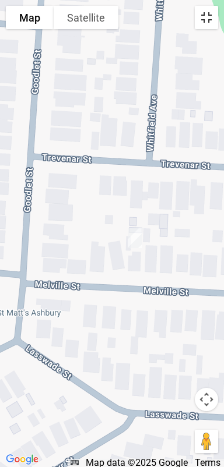
click at [203, 21] on button "Toggle fullscreen view" at bounding box center [205, 17] width 23 height 23
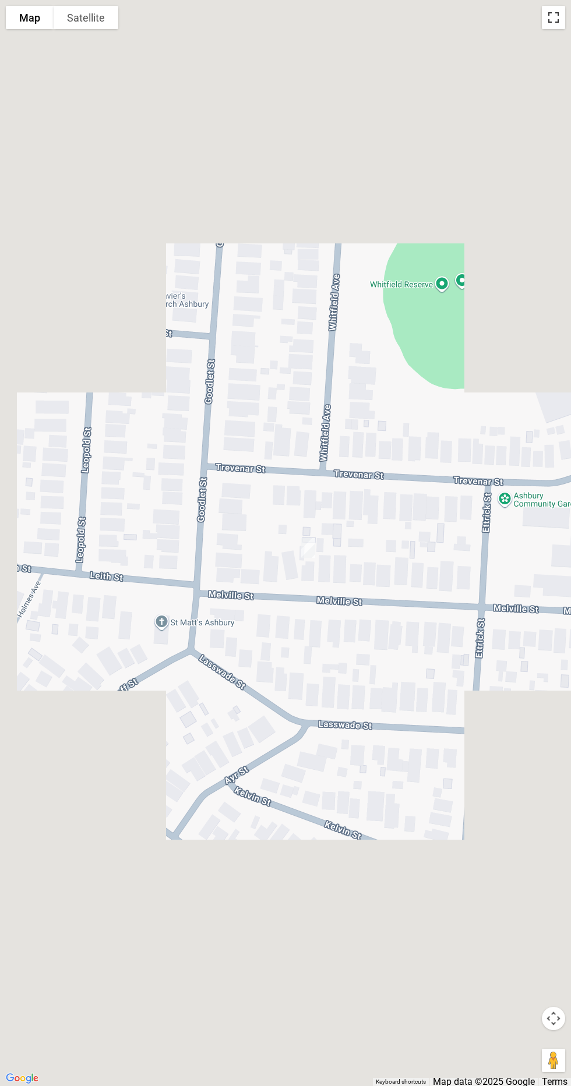
scroll to position [4618, 0]
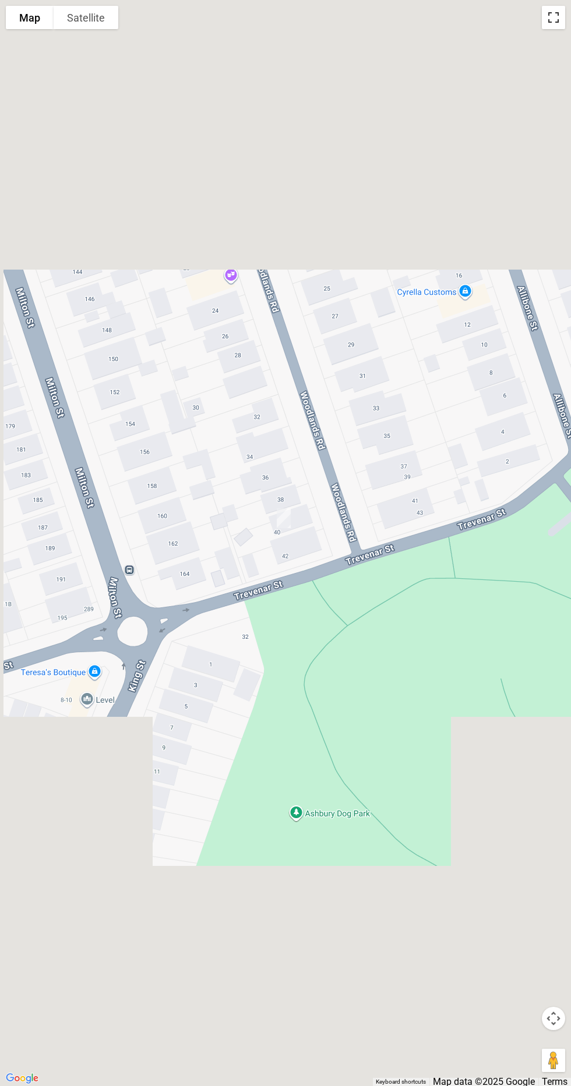
scroll to position [4656, 0]
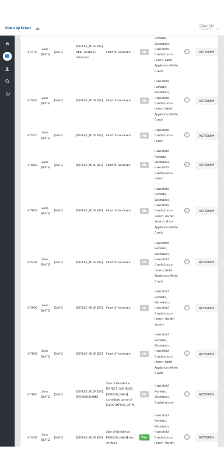
scroll to position [4551, 0]
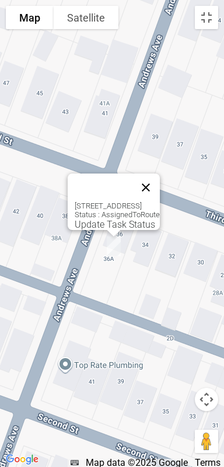
click at [160, 176] on button "Close" at bounding box center [146, 187] width 28 height 28
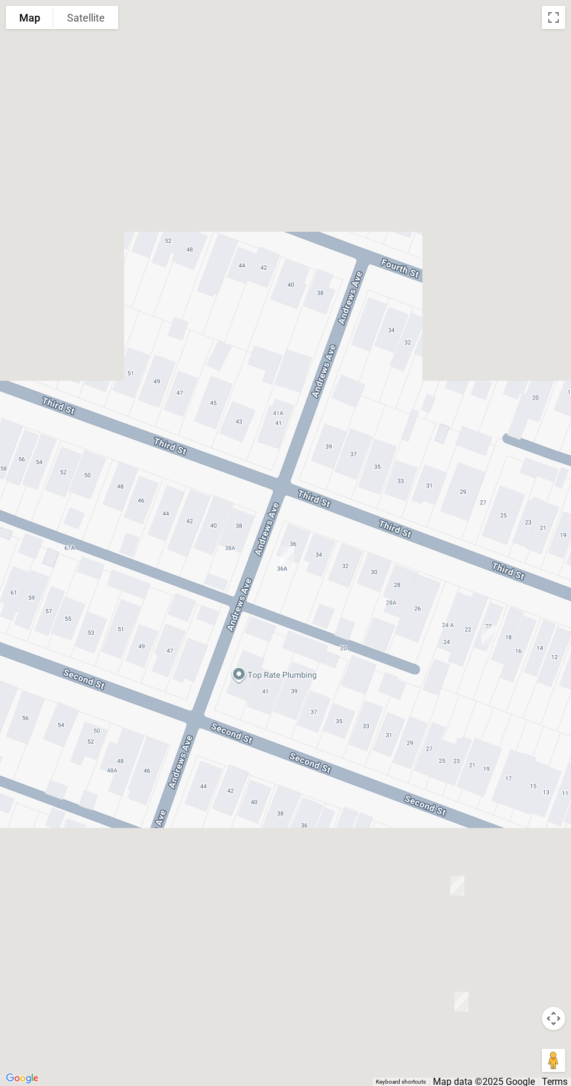
scroll to position [4605, 0]
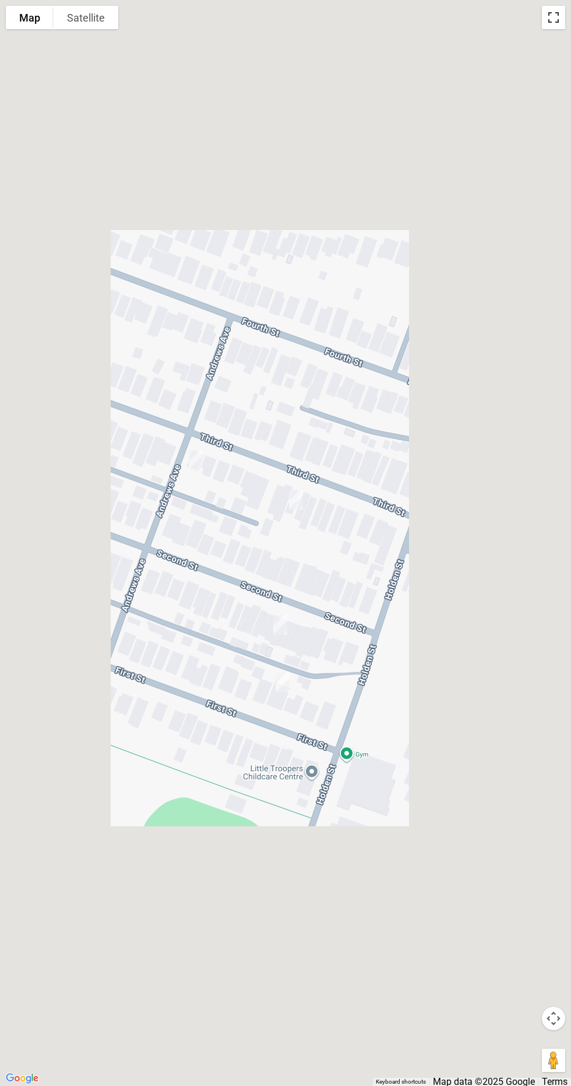
scroll to position [4620, 0]
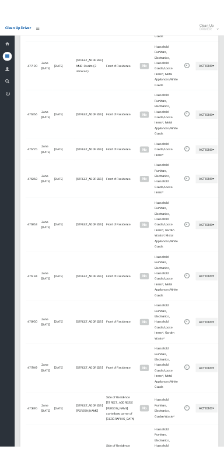
scroll to position [4551, 0]
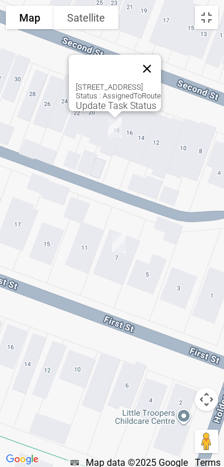
click at [161, 59] on button "Close" at bounding box center [147, 69] width 28 height 28
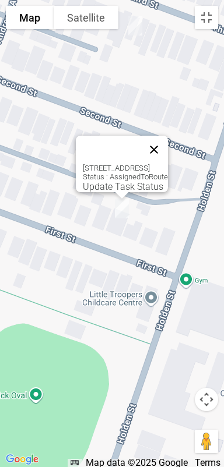
click at [168, 139] on button "Close" at bounding box center [154, 150] width 28 height 28
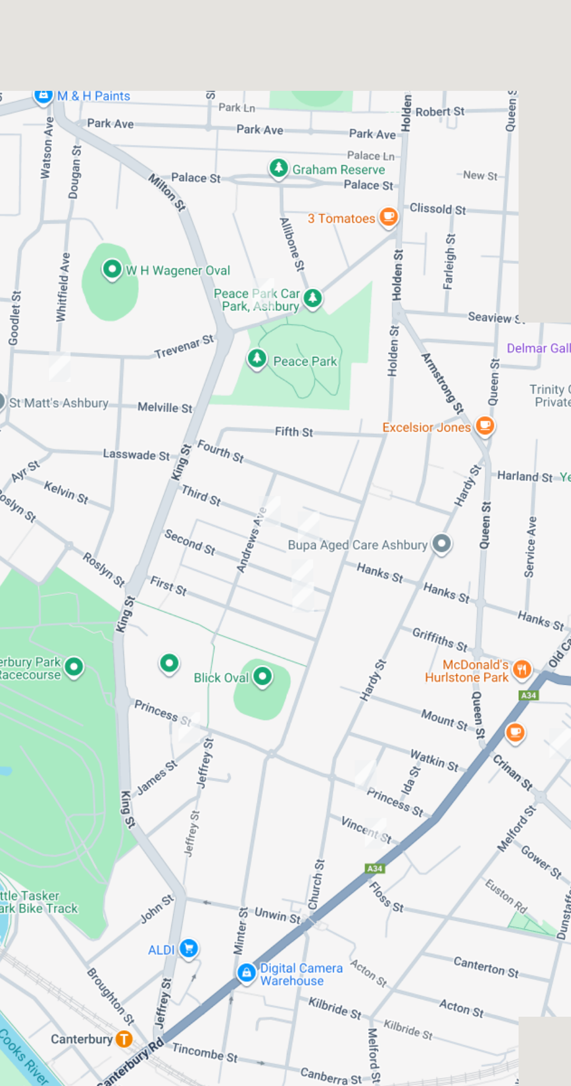
scroll to position [4607, 0]
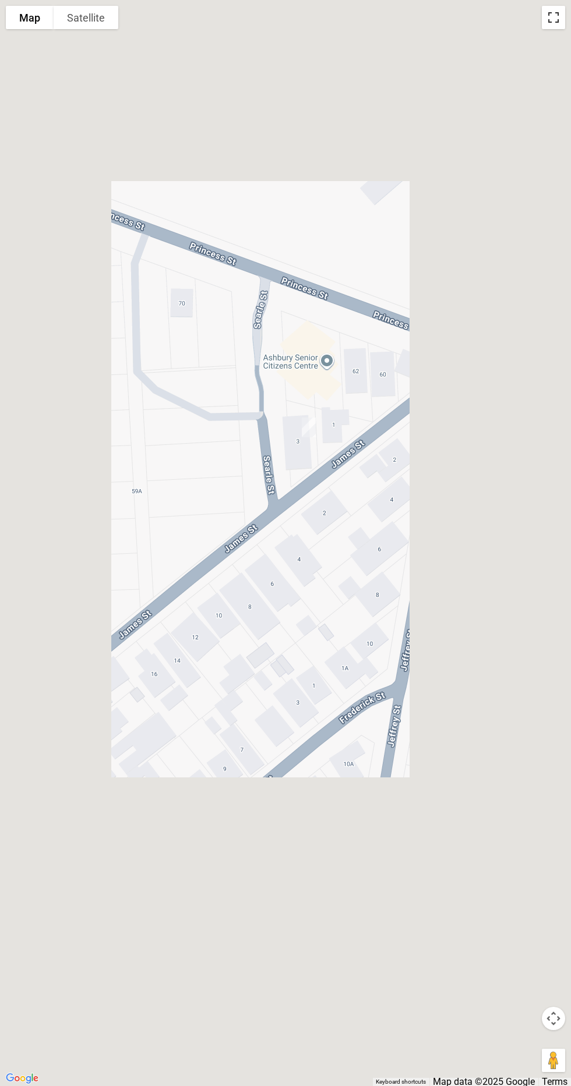
scroll to position [4569, 0]
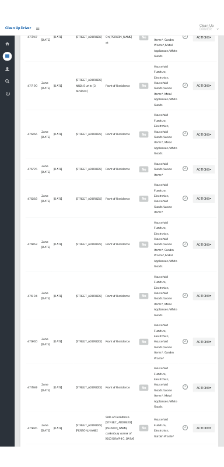
scroll to position [4551, 0]
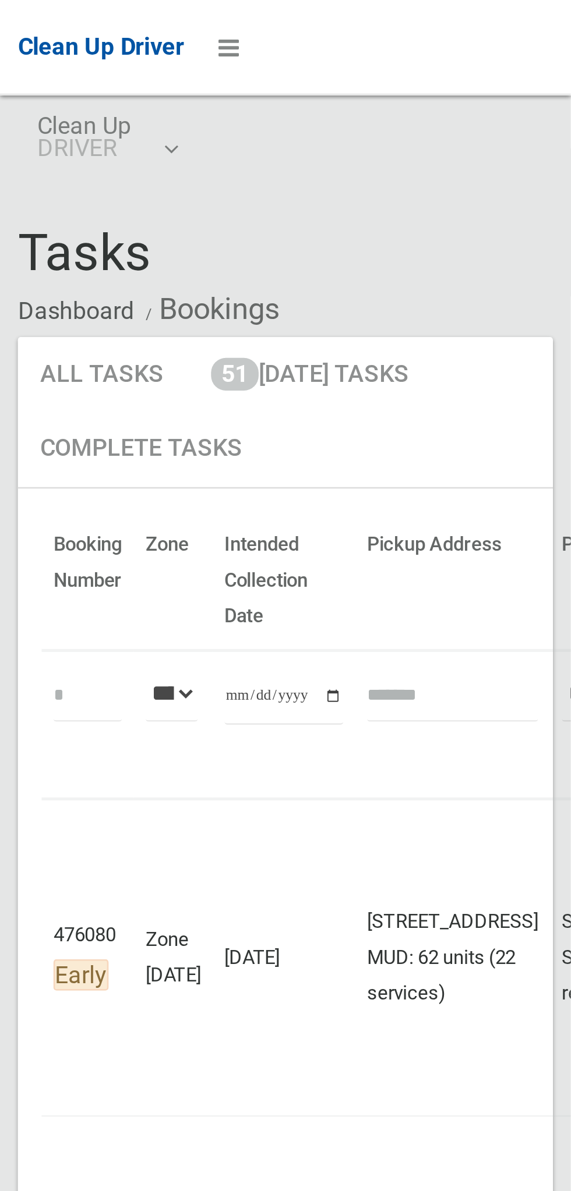
scroll to position [4551, 0]
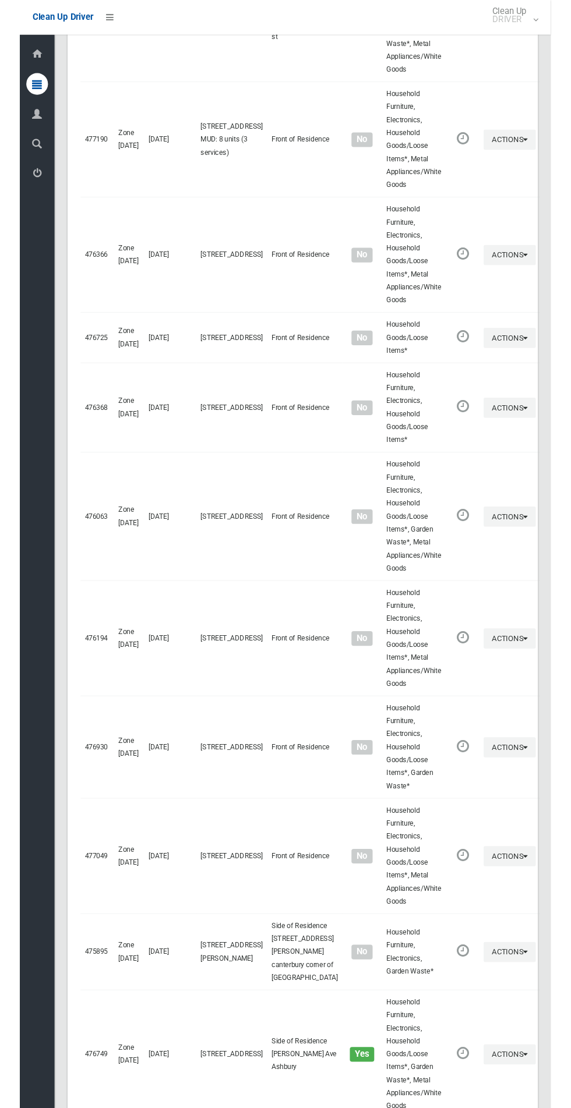
scroll to position [4620, 0]
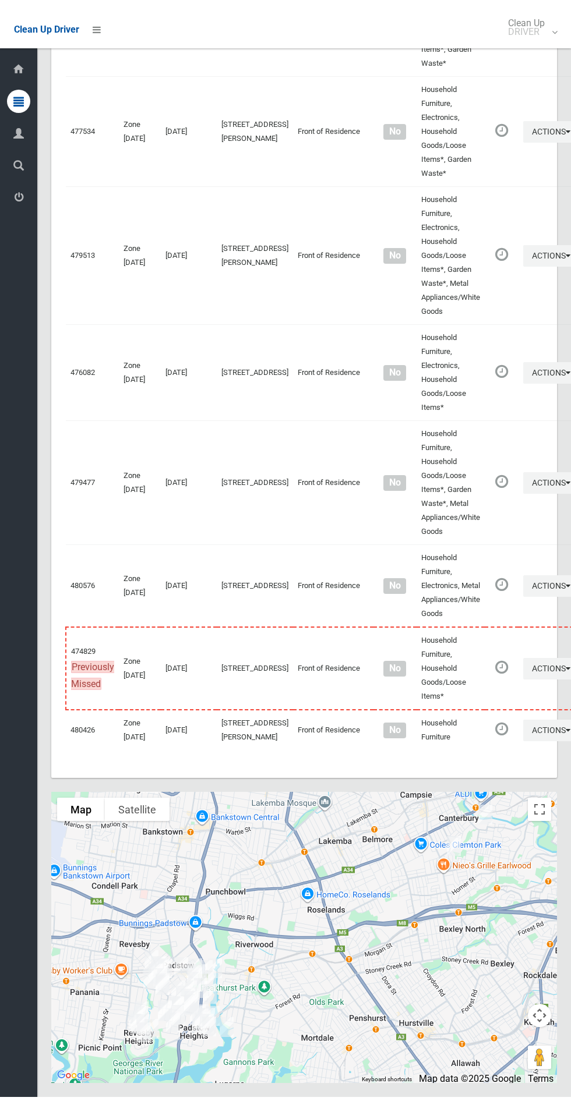
scroll to position [5278, 0]
